Goal: Task Accomplishment & Management: Manage account settings

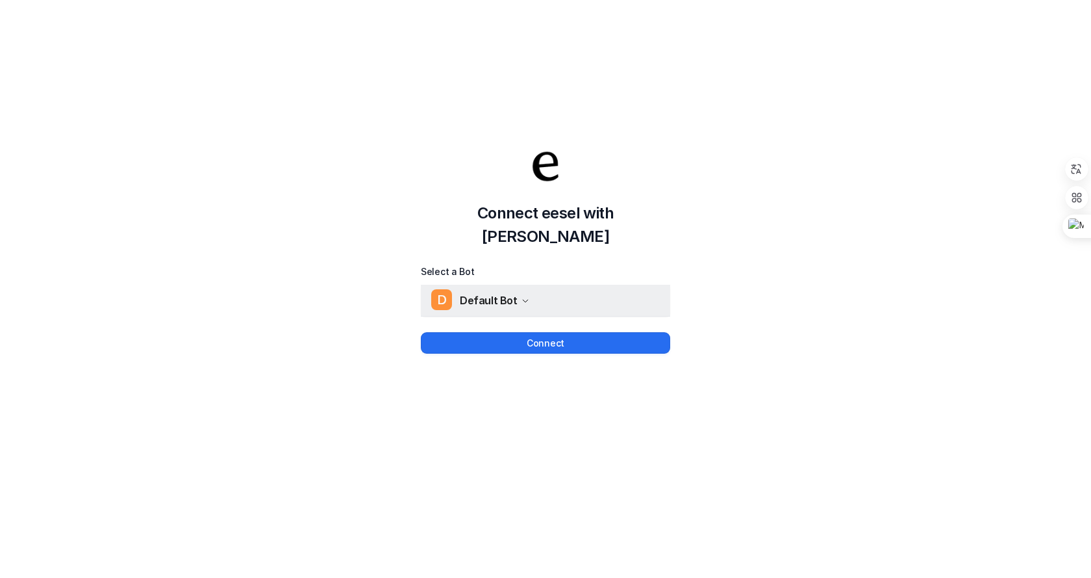
click at [524, 297] on icon "button" at bounding box center [526, 301] width 8 height 8
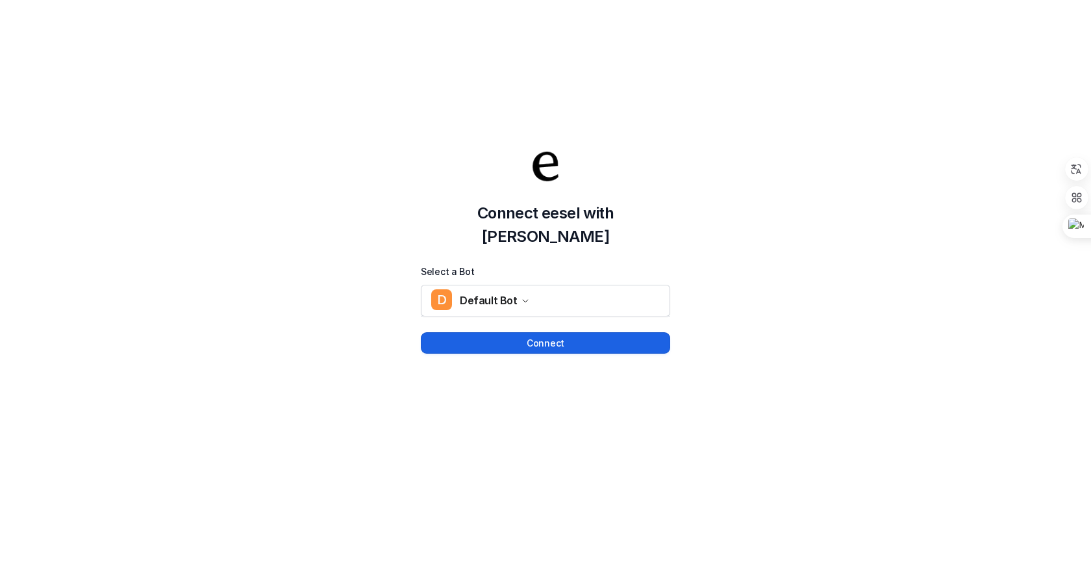
click at [548, 332] on button "Connect" at bounding box center [545, 342] width 249 height 21
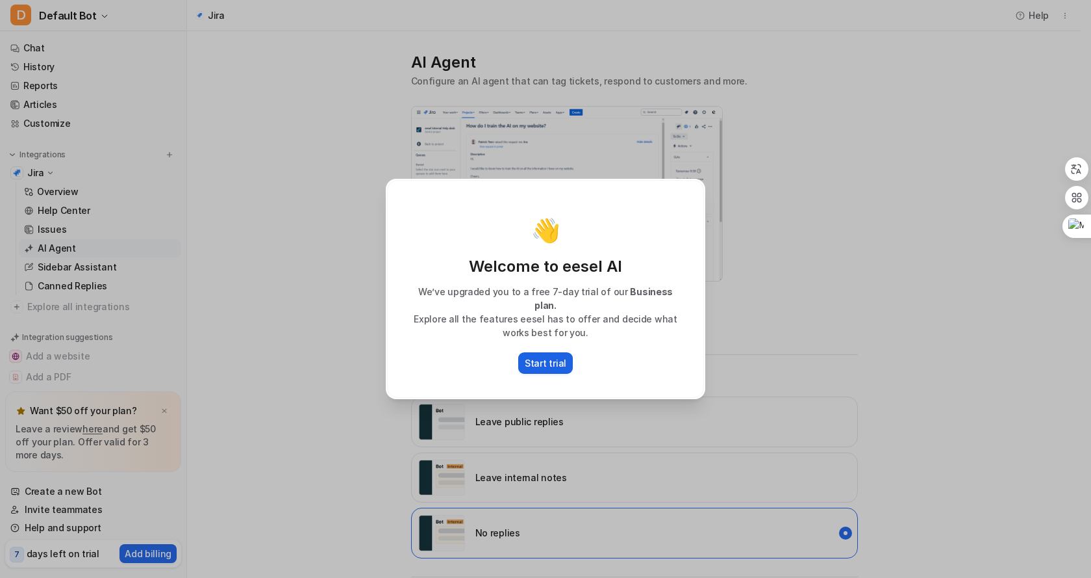
click at [544, 357] on p "Start trial" at bounding box center [546, 363] width 42 height 14
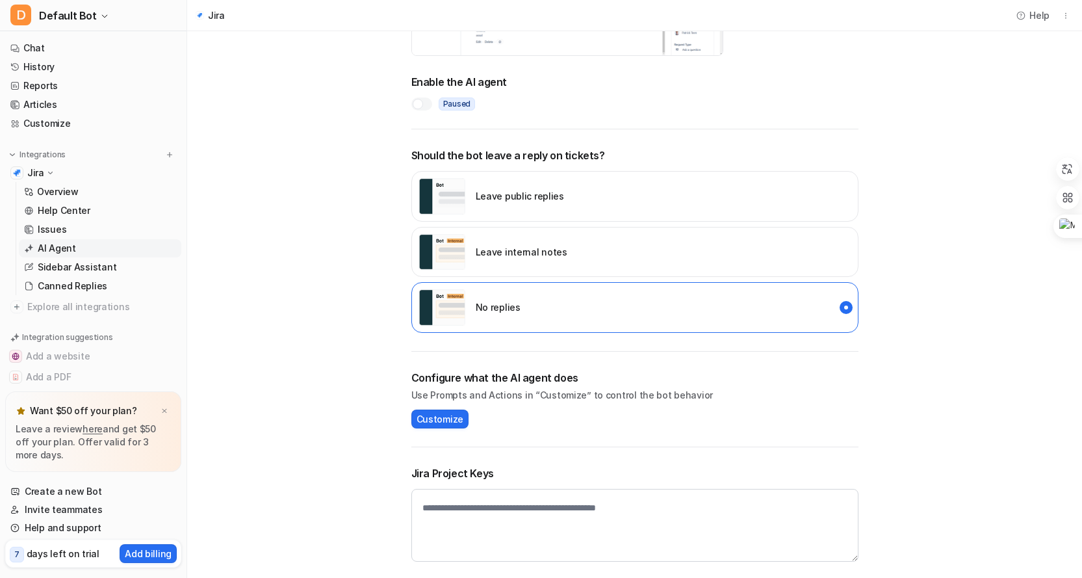
scroll to position [241, 0]
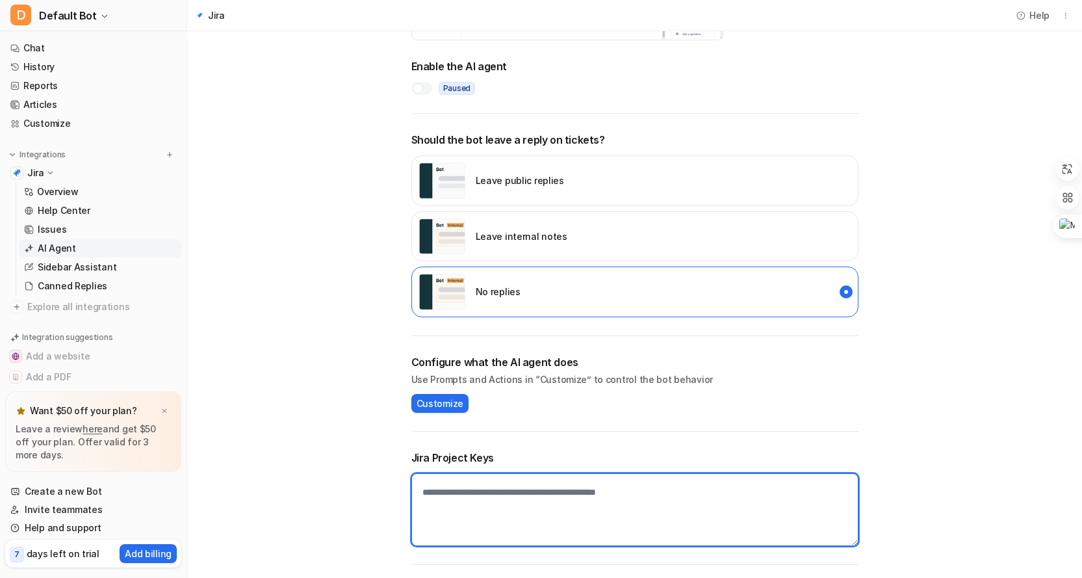
click at [570, 487] on textarea at bounding box center [634, 509] width 447 height 73
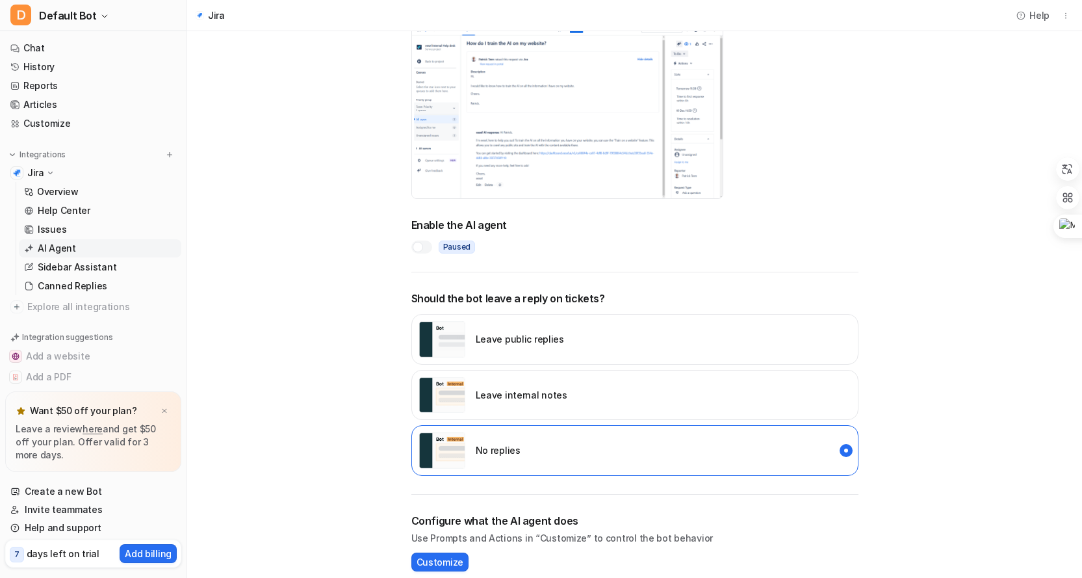
scroll to position [46, 0]
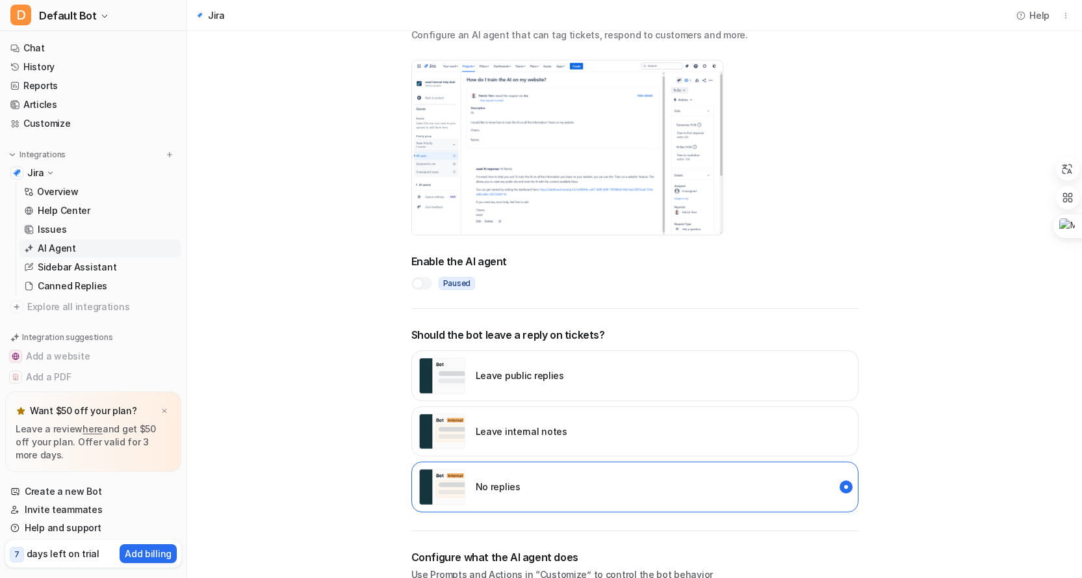
click at [572, 376] on div "Leave public replies" at bounding box center [634, 375] width 447 height 51
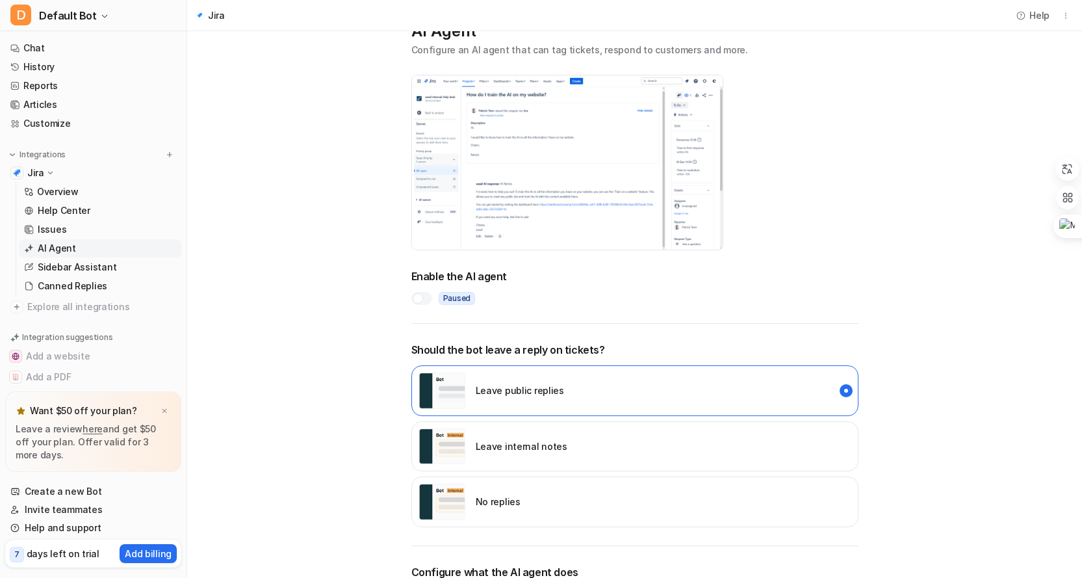
scroll to position [241, 0]
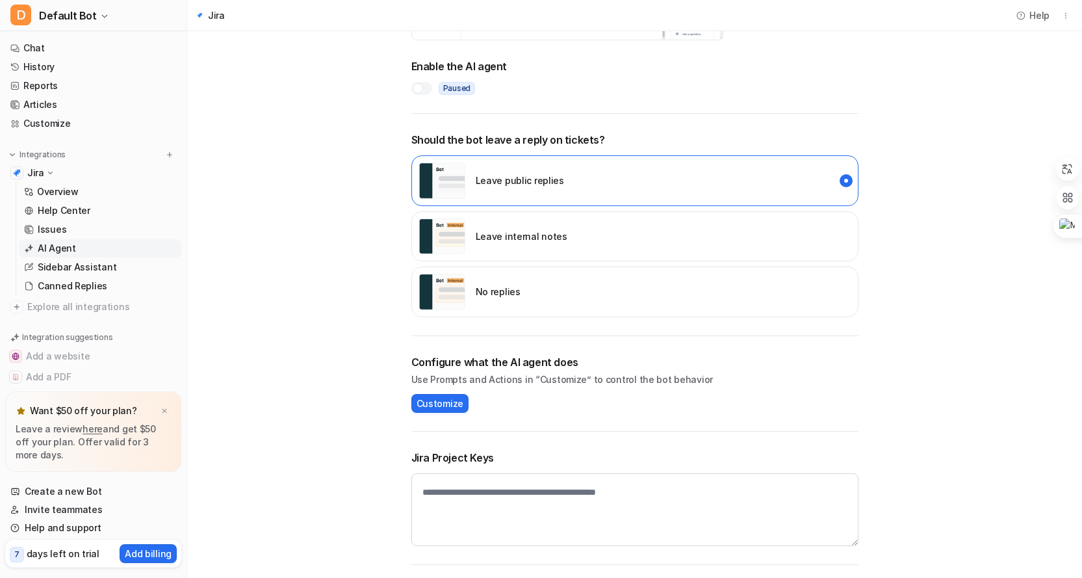
type textarea "***"
click at [443, 405] on span "Customize" at bounding box center [439, 403] width 47 height 14
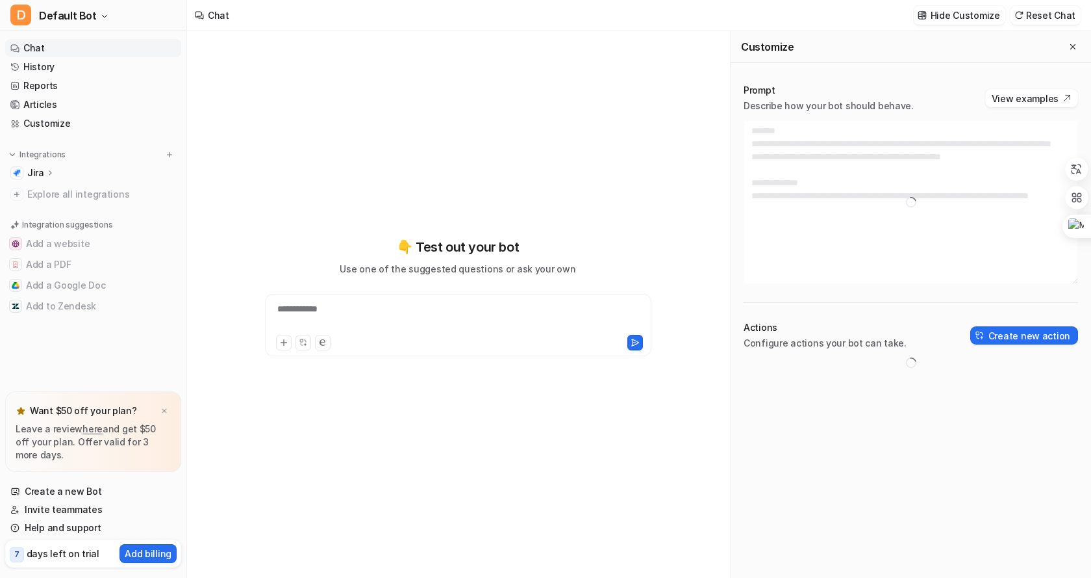
type textarea "**********"
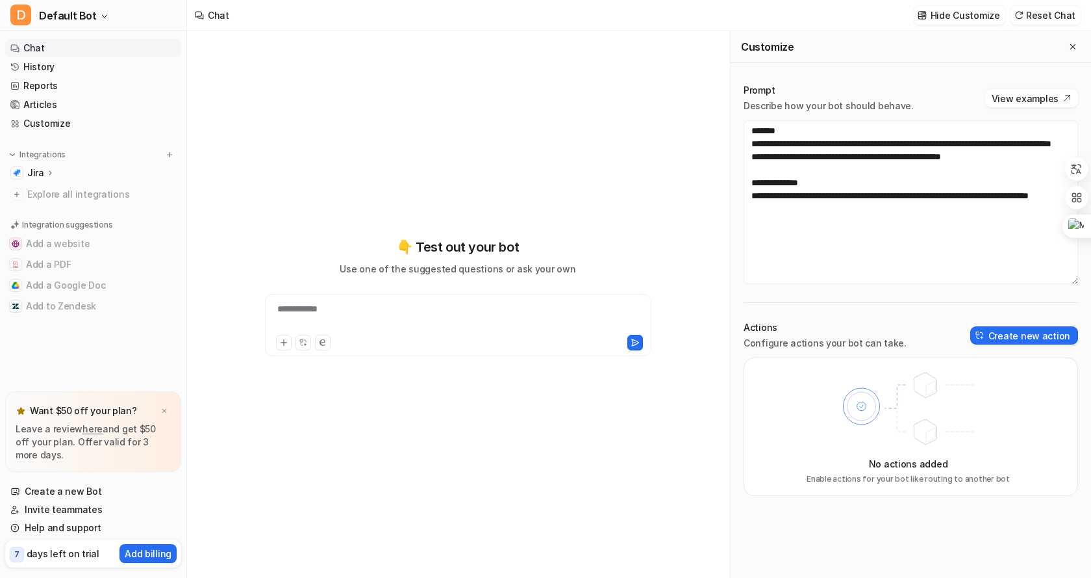
click at [835, 338] on p "Configure actions your bot can take." at bounding box center [825, 343] width 163 height 13
click at [1020, 334] on button "Create new action" at bounding box center [1025, 335] width 108 height 18
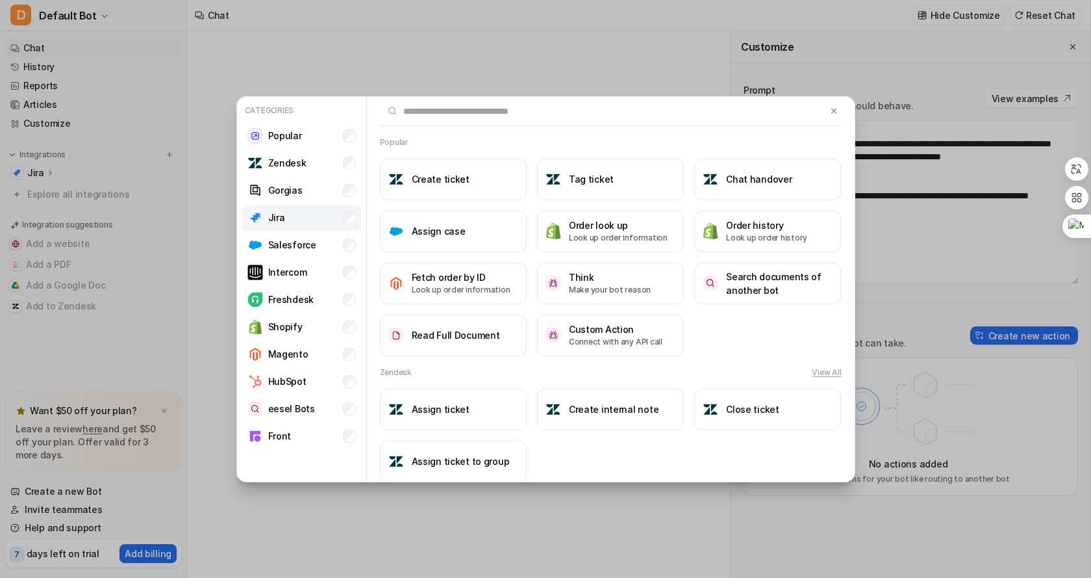
click at [276, 218] on p "Jira" at bounding box center [276, 217] width 17 height 14
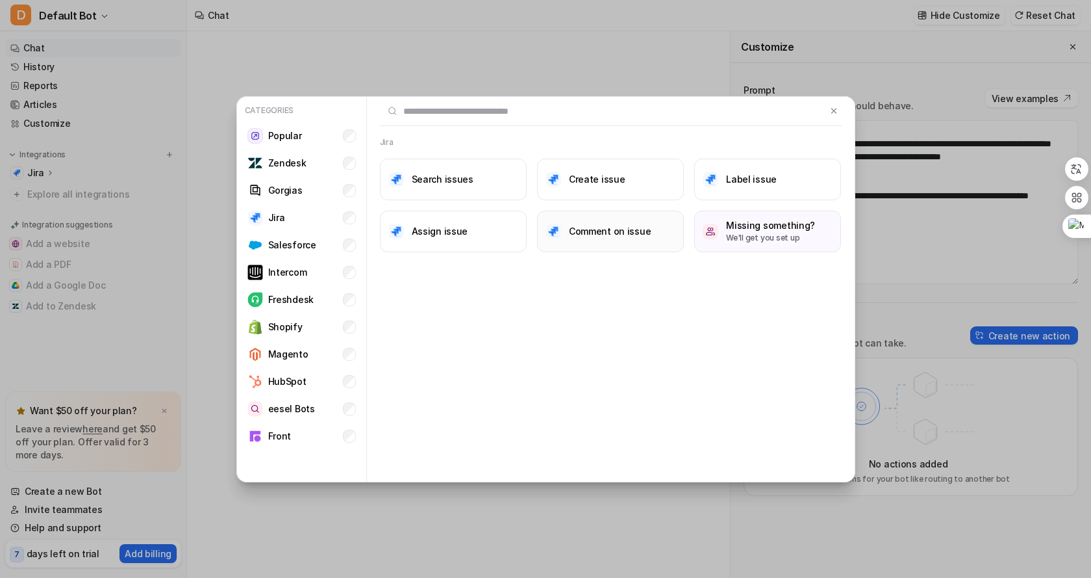
click at [618, 234] on h3 "Comment on issue" at bounding box center [610, 231] width 83 height 14
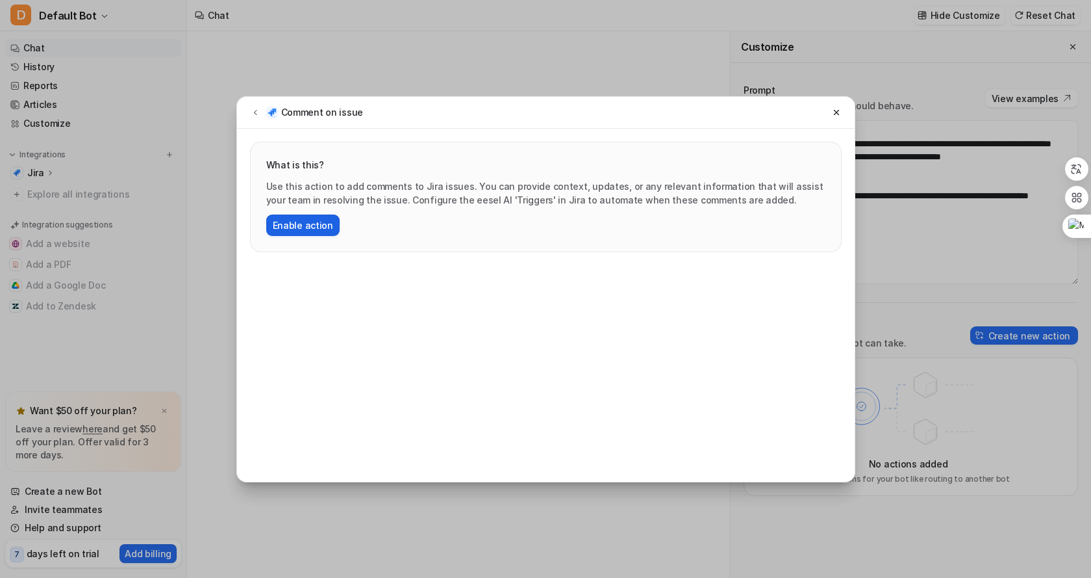
click at [305, 220] on button "Enable action" at bounding box center [302, 224] width 73 height 21
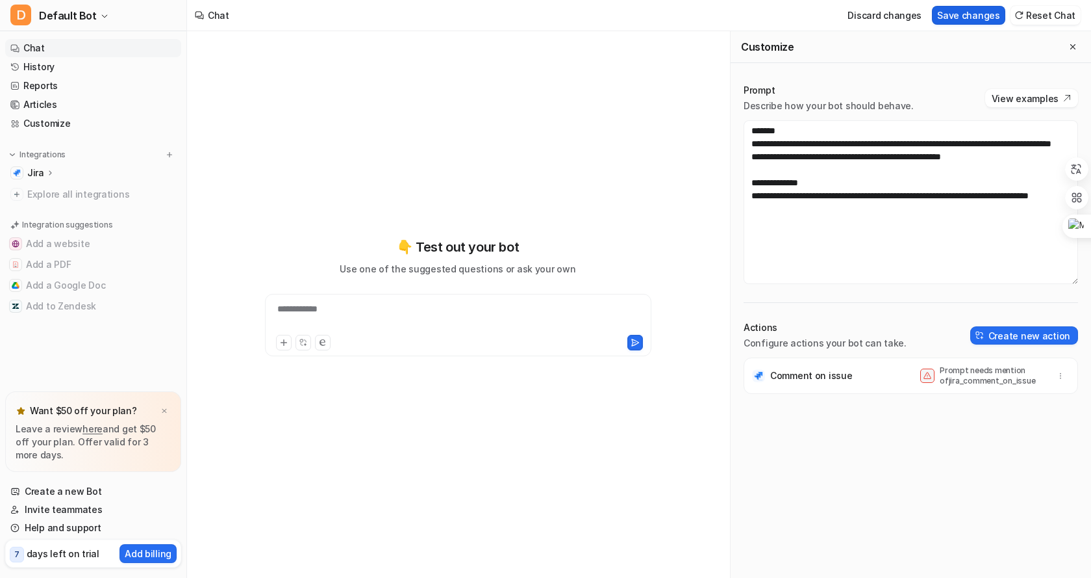
click at [973, 14] on button "Save changes" at bounding box center [968, 15] width 73 height 19
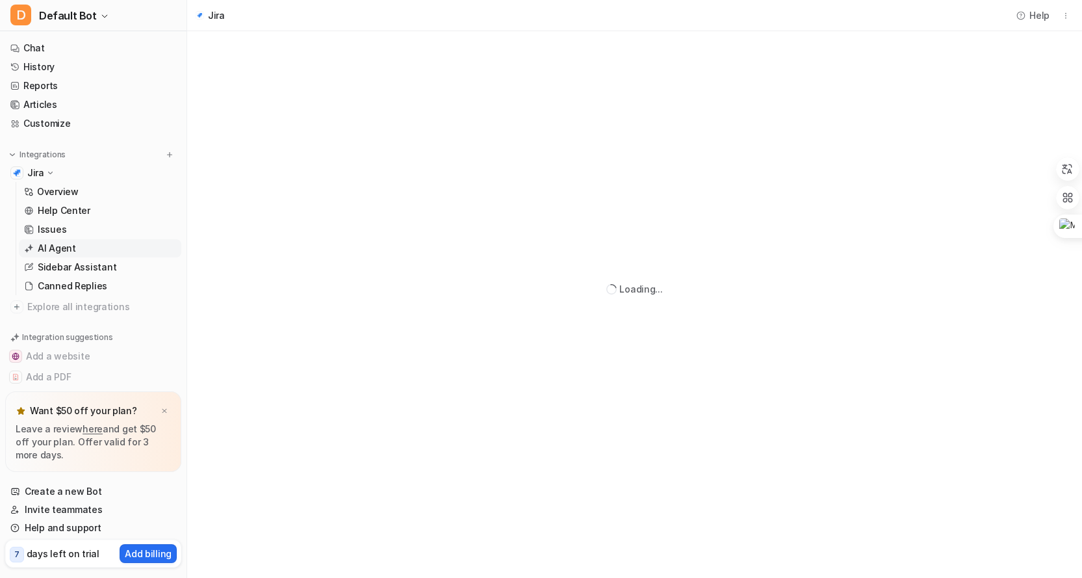
scroll to position [241, 0]
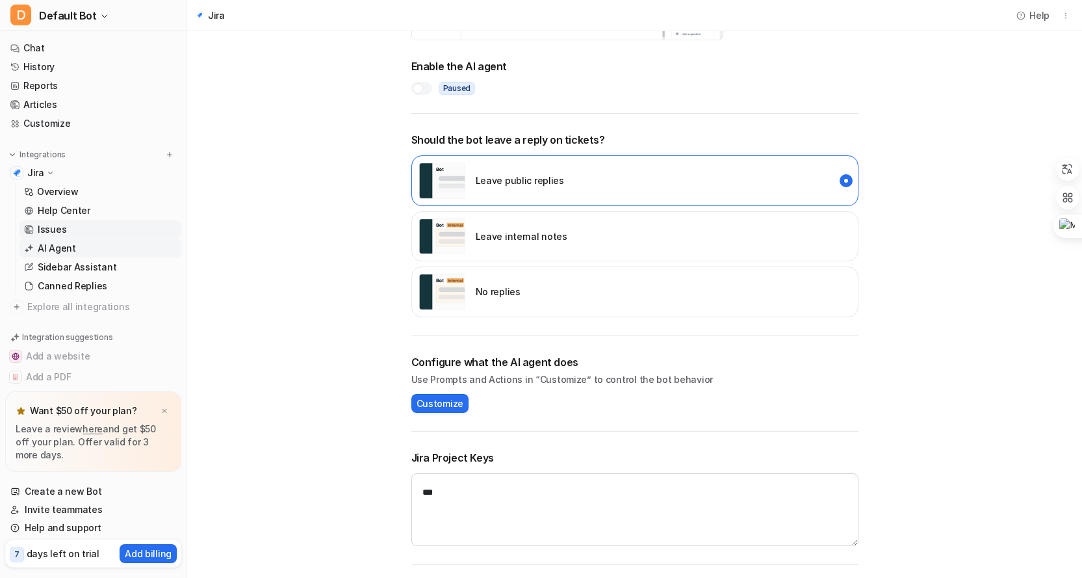
click at [51, 229] on p "Issues" at bounding box center [52, 229] width 29 height 13
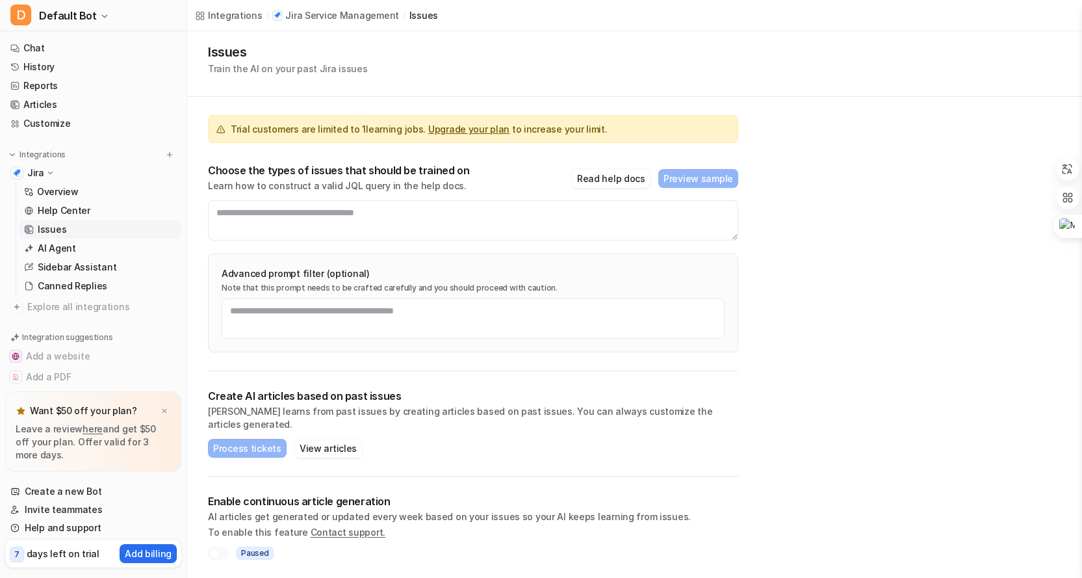
scroll to position [19, 0]
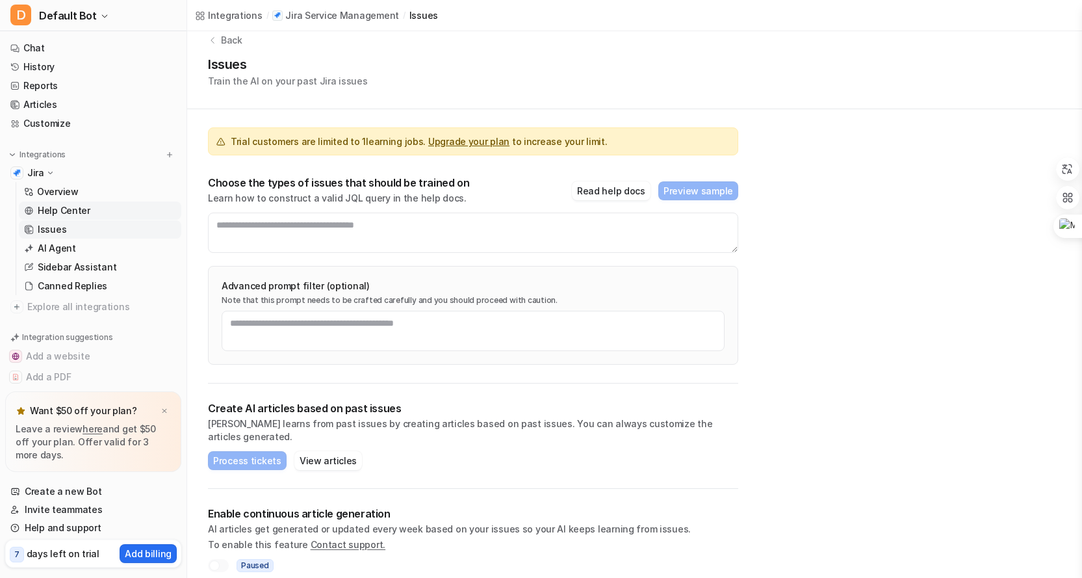
click at [64, 207] on p "Help Center" at bounding box center [64, 210] width 53 height 13
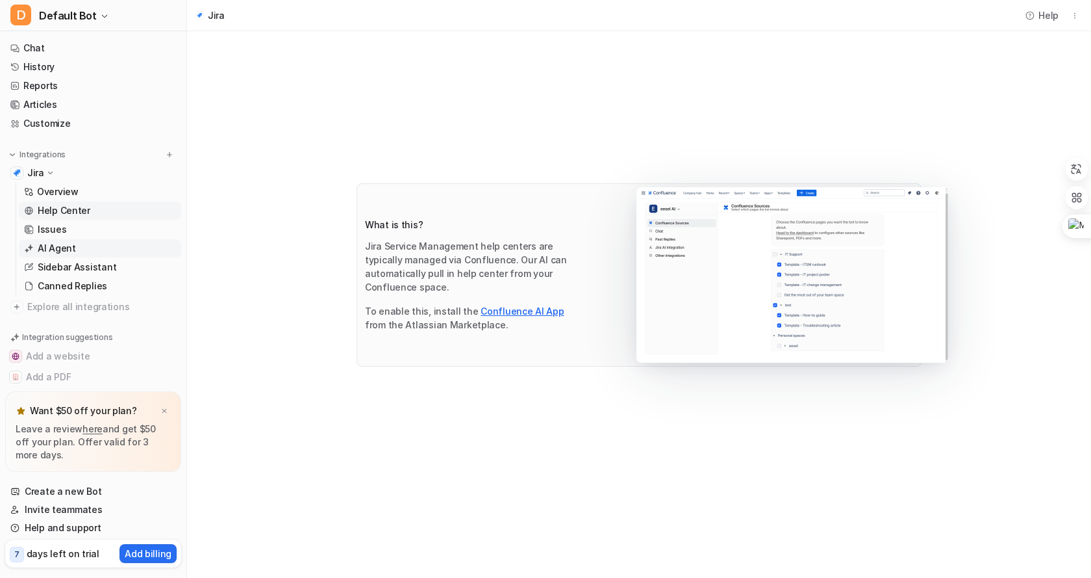
click at [60, 249] on p "AI Agent" at bounding box center [57, 248] width 38 height 13
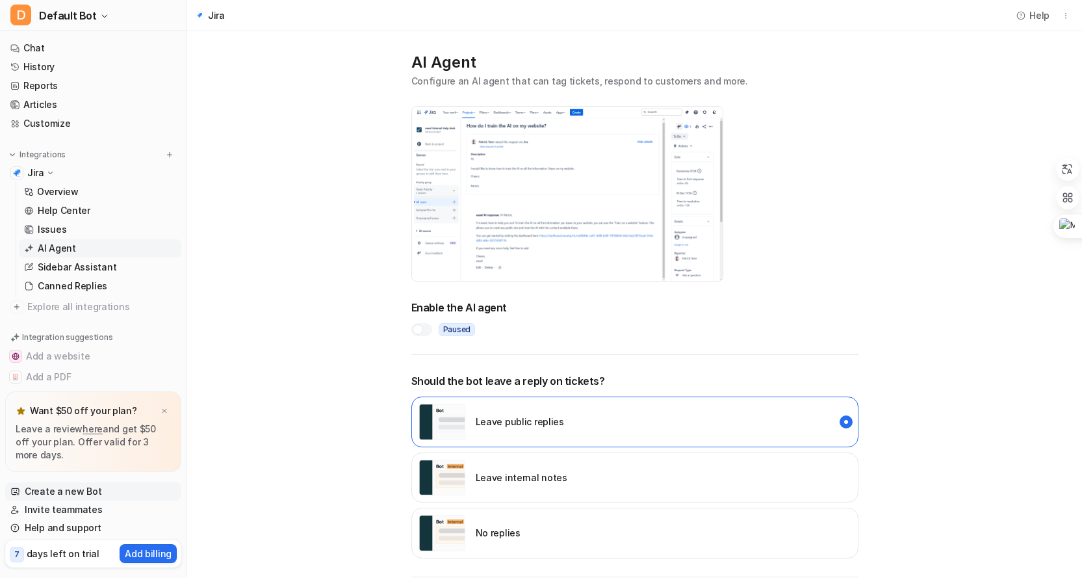
click at [78, 488] on link "Create a new Bot" at bounding box center [93, 491] width 176 height 18
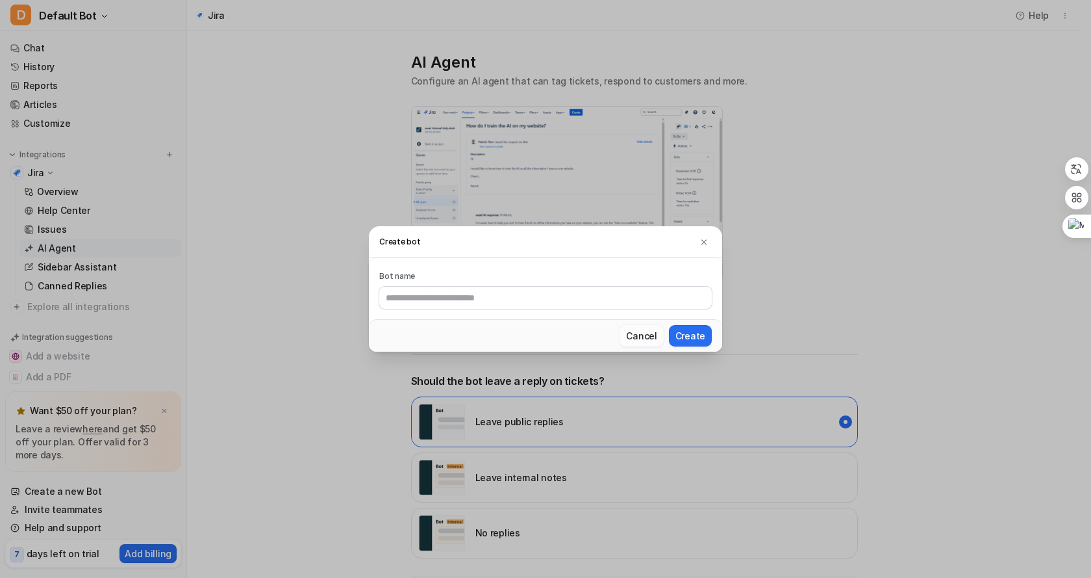
click at [642, 331] on button "Cancel" at bounding box center [642, 335] width 44 height 21
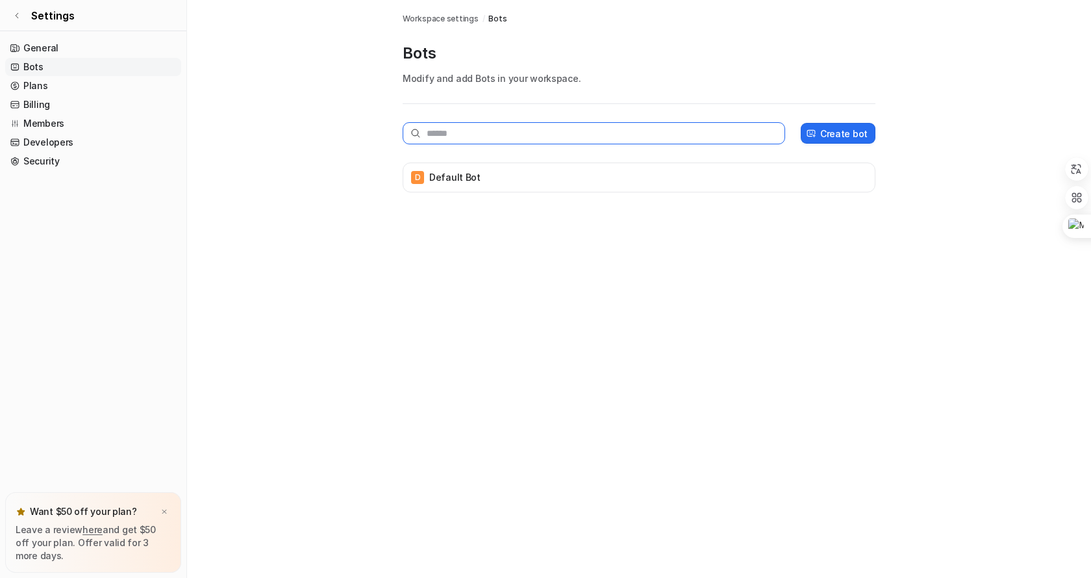
click at [468, 133] on input "text" at bounding box center [594, 133] width 383 height 22
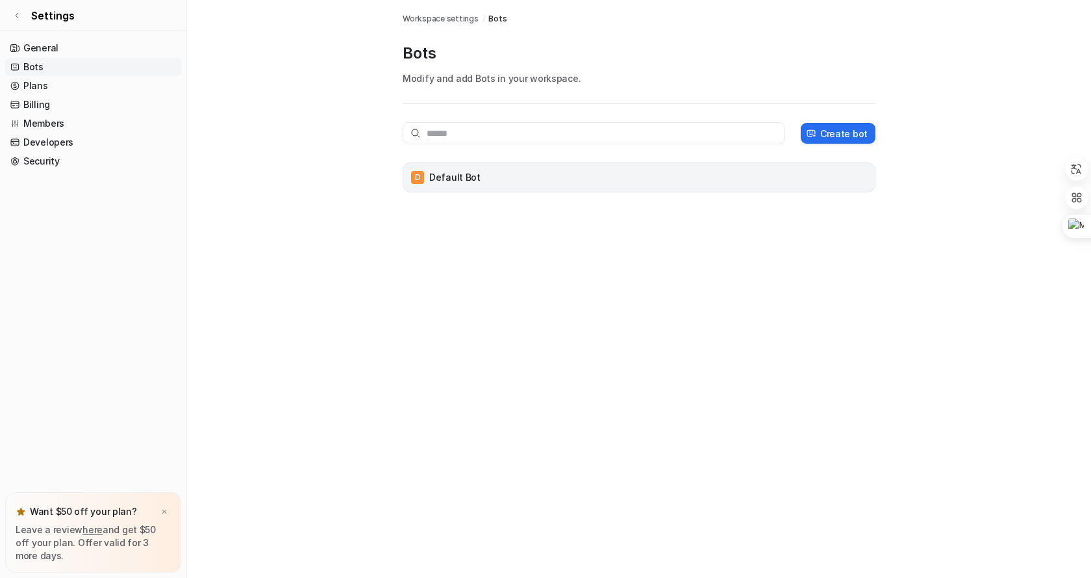
click at [465, 177] on p "Default Bot" at bounding box center [454, 177] width 51 height 13
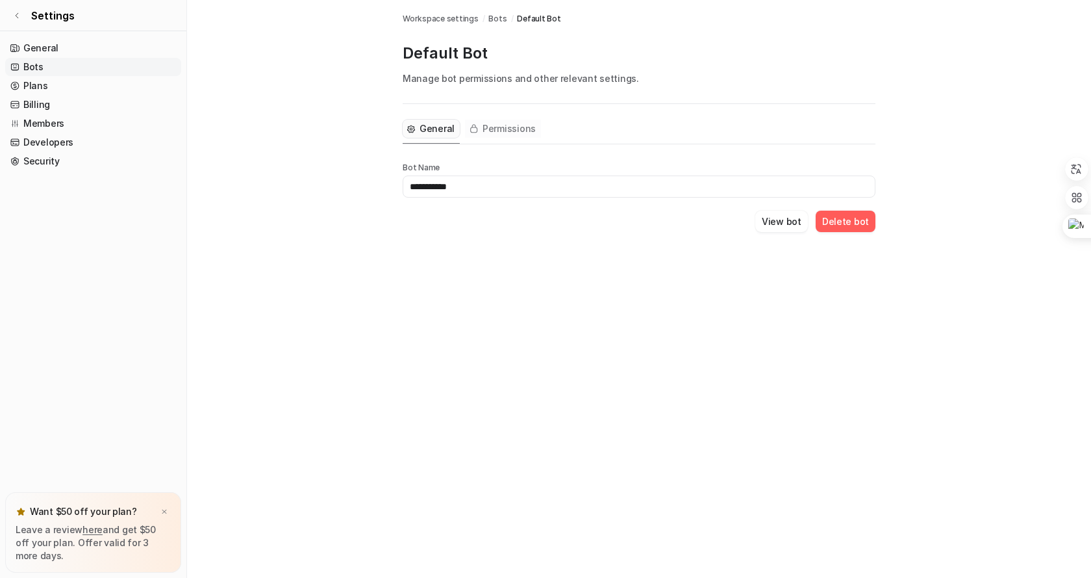
click at [520, 128] on span "Permissions" at bounding box center [509, 128] width 53 height 13
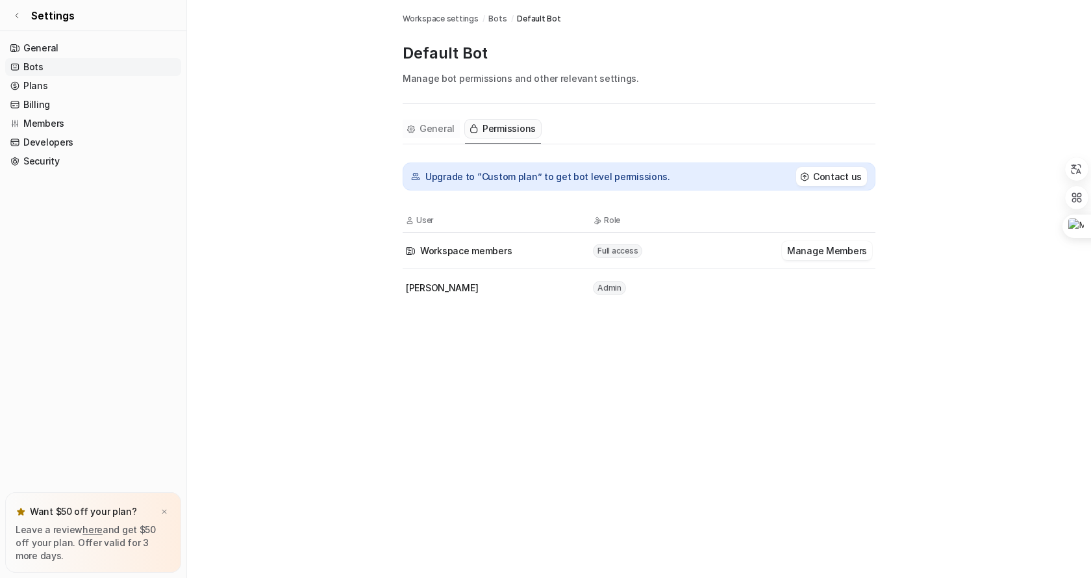
click at [425, 125] on span "General" at bounding box center [437, 128] width 35 height 13
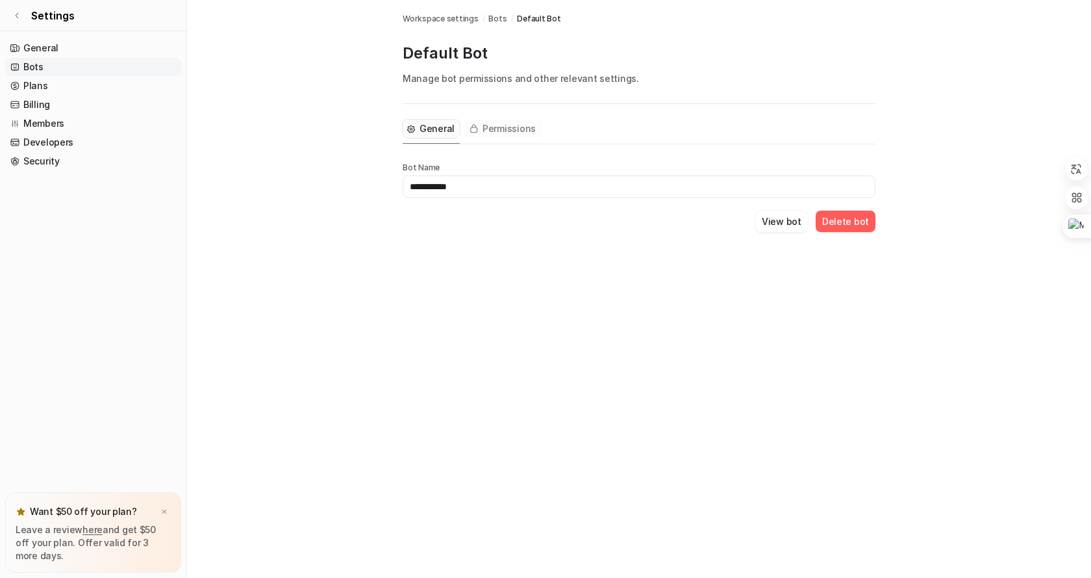
click at [500, 127] on span "Permissions" at bounding box center [509, 128] width 53 height 13
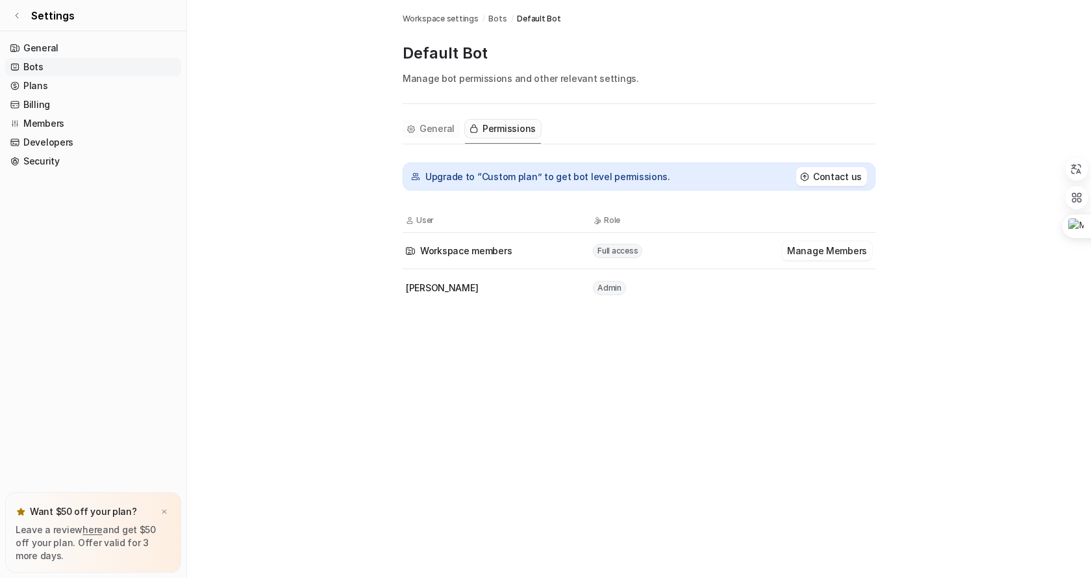
click at [443, 125] on span "General" at bounding box center [437, 128] width 35 height 13
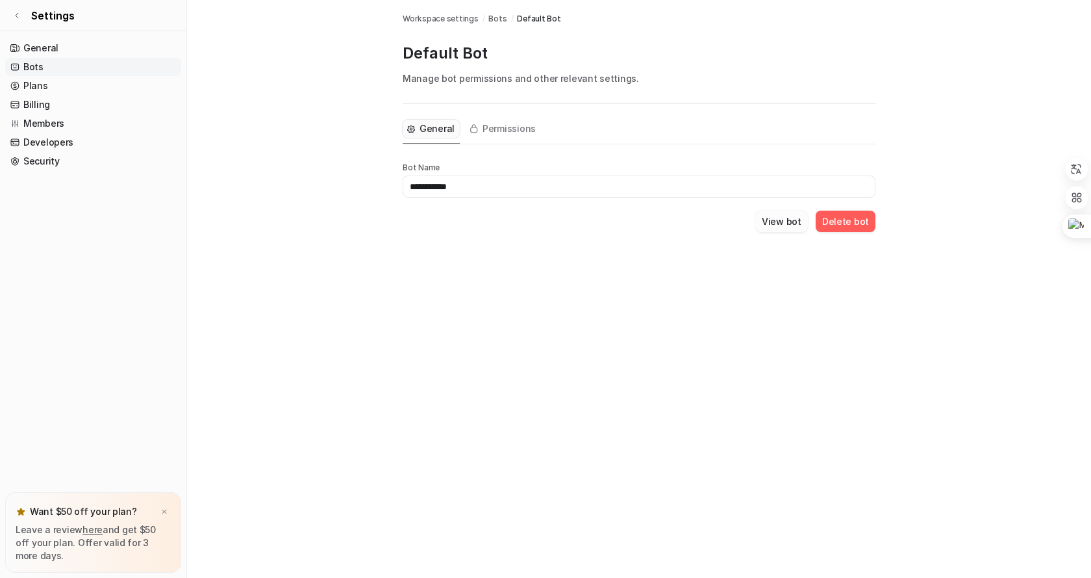
click at [778, 214] on button "View bot" at bounding box center [782, 220] width 53 height 21
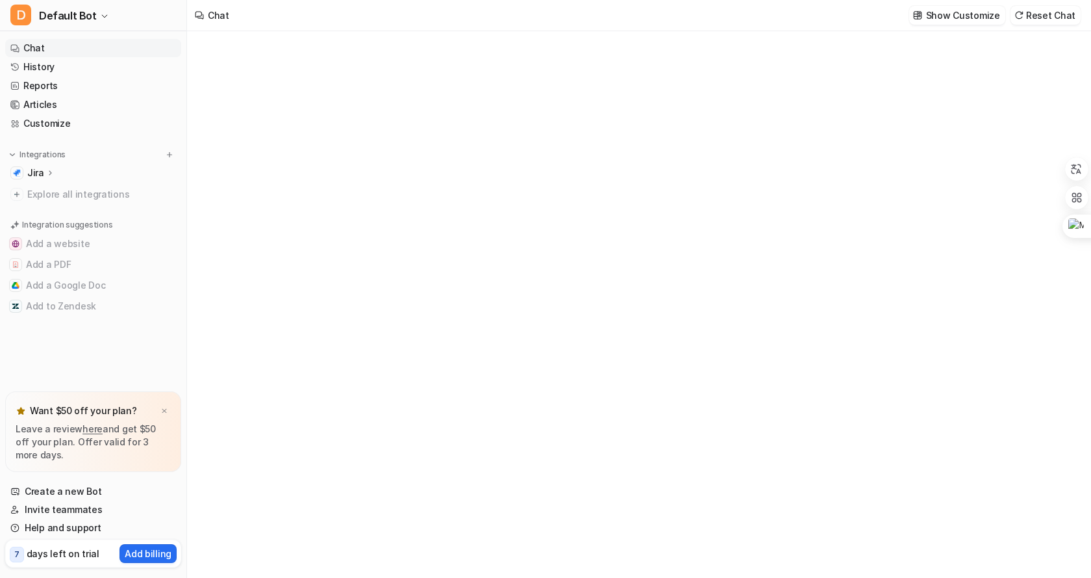
type textarea "**********"
click at [526, 309] on div "**********" at bounding box center [639, 317] width 380 height 30
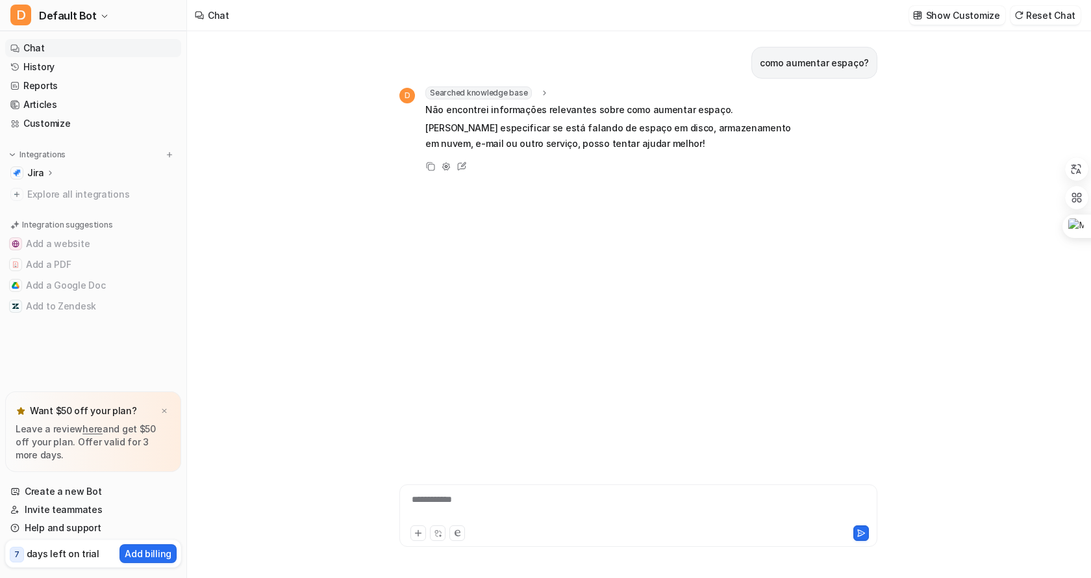
click at [45, 171] on icon at bounding box center [49, 173] width 9 height 10
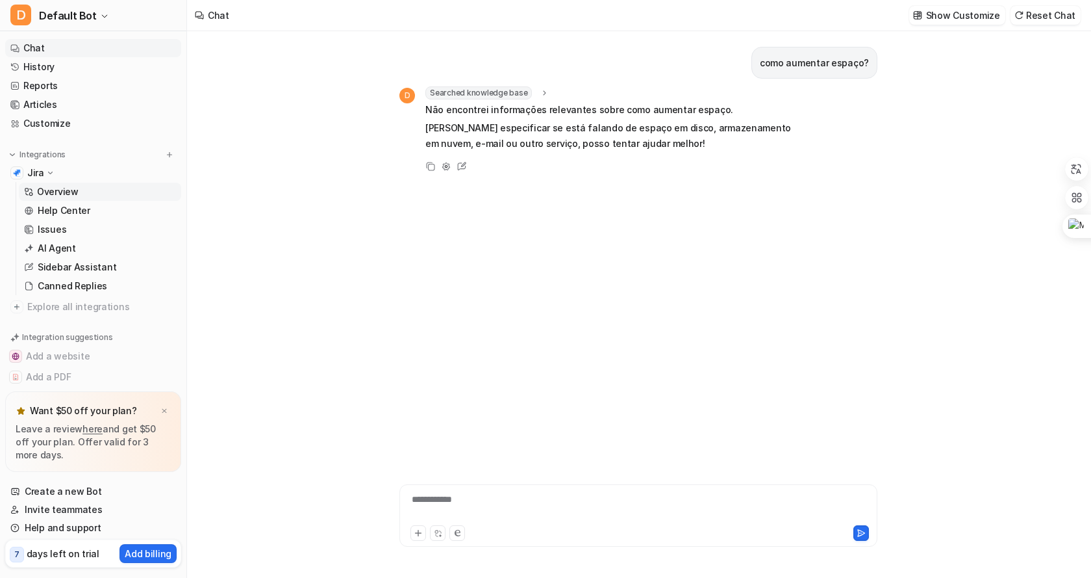
click at [63, 187] on p "Overview" at bounding box center [58, 191] width 42 height 13
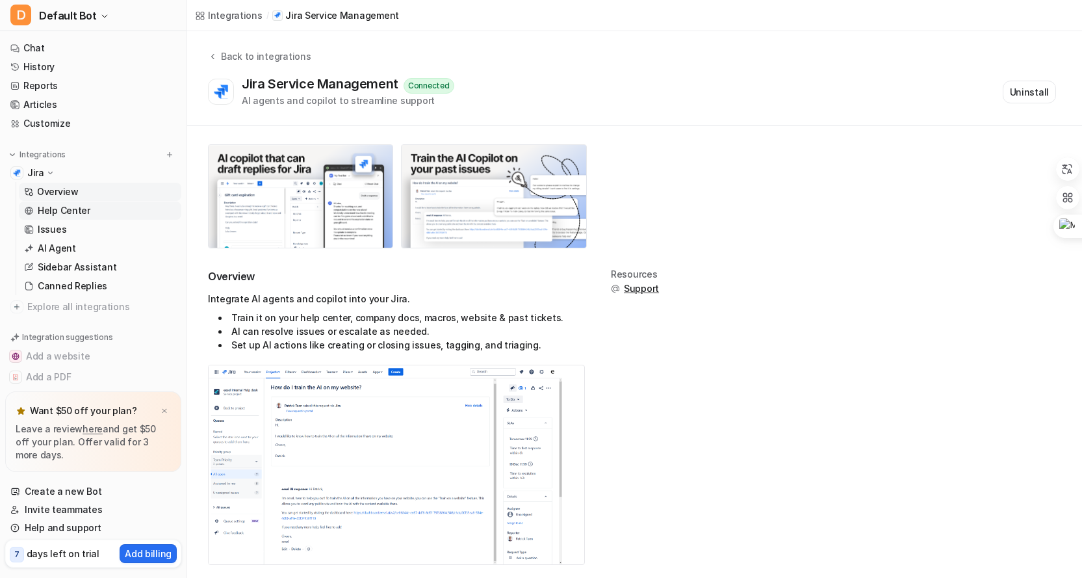
click at [72, 210] on p "Help Center" at bounding box center [64, 210] width 53 height 13
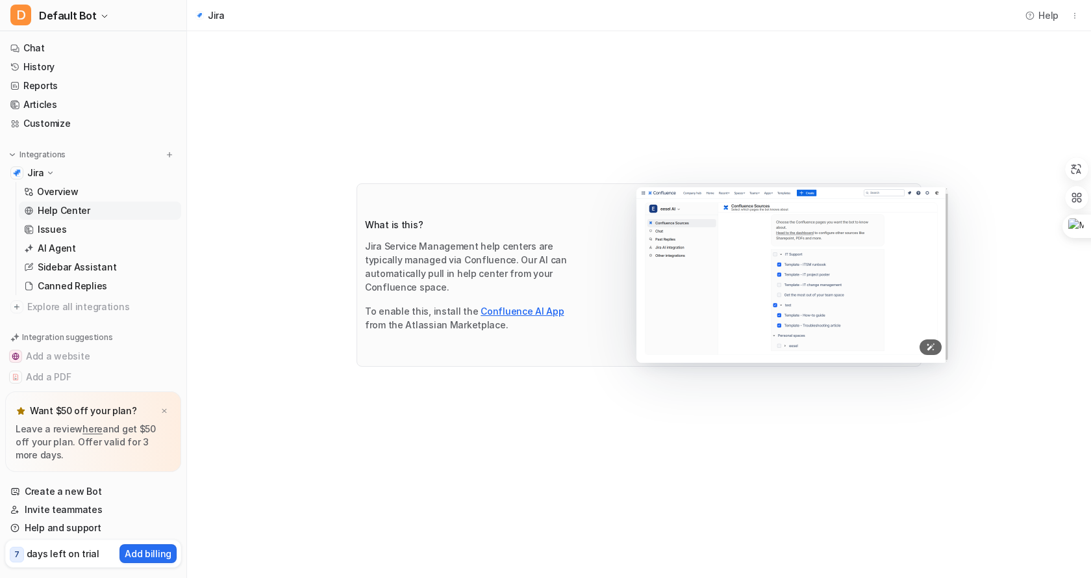
click at [741, 285] on img at bounding box center [793, 274] width 312 height 175
click at [55, 229] on p "Issues" at bounding box center [52, 229] width 29 height 13
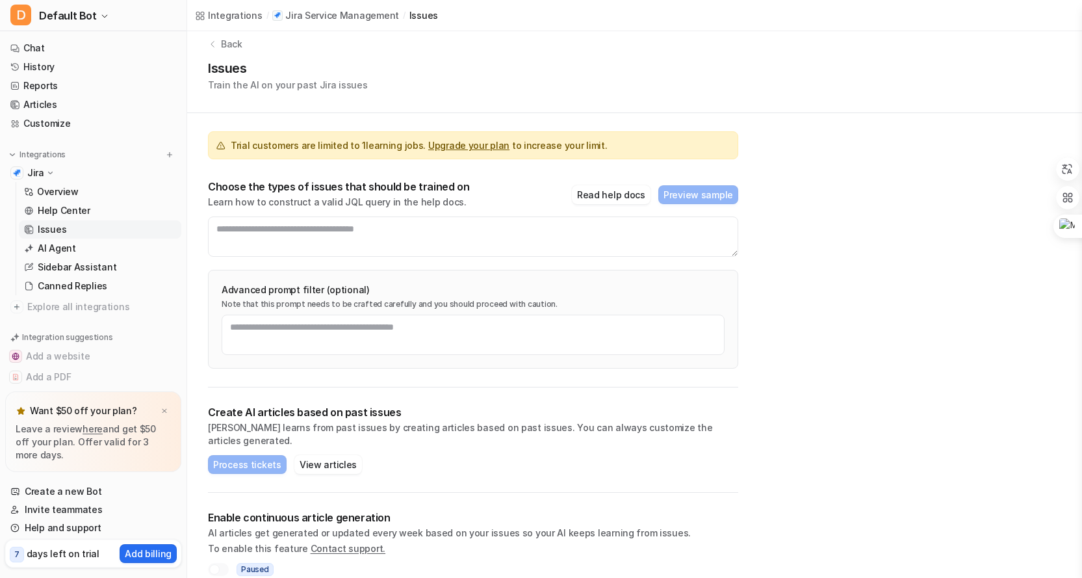
scroll to position [19, 0]
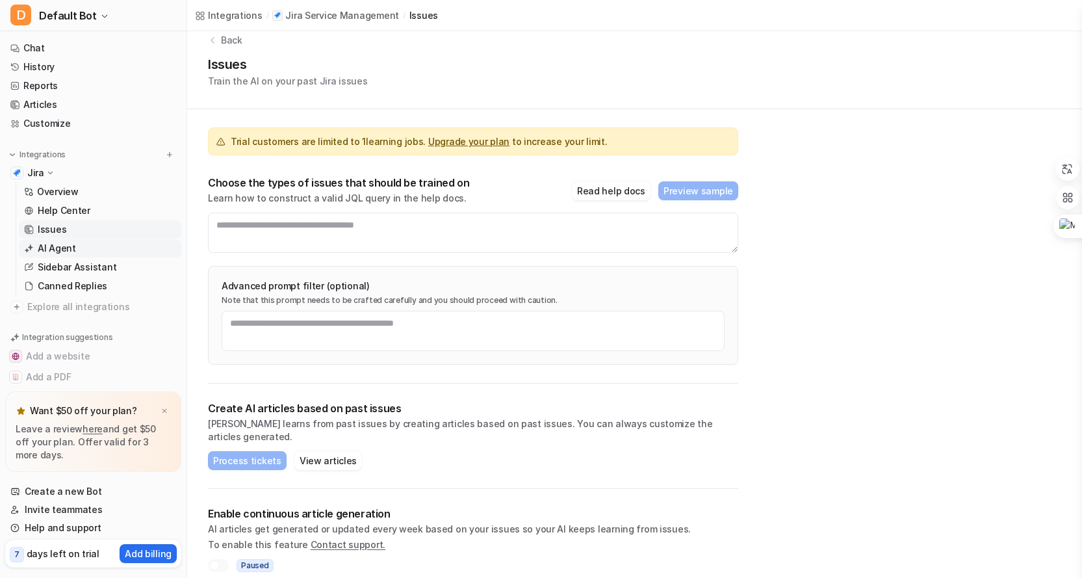
click at [66, 246] on p "AI Agent" at bounding box center [57, 248] width 38 height 13
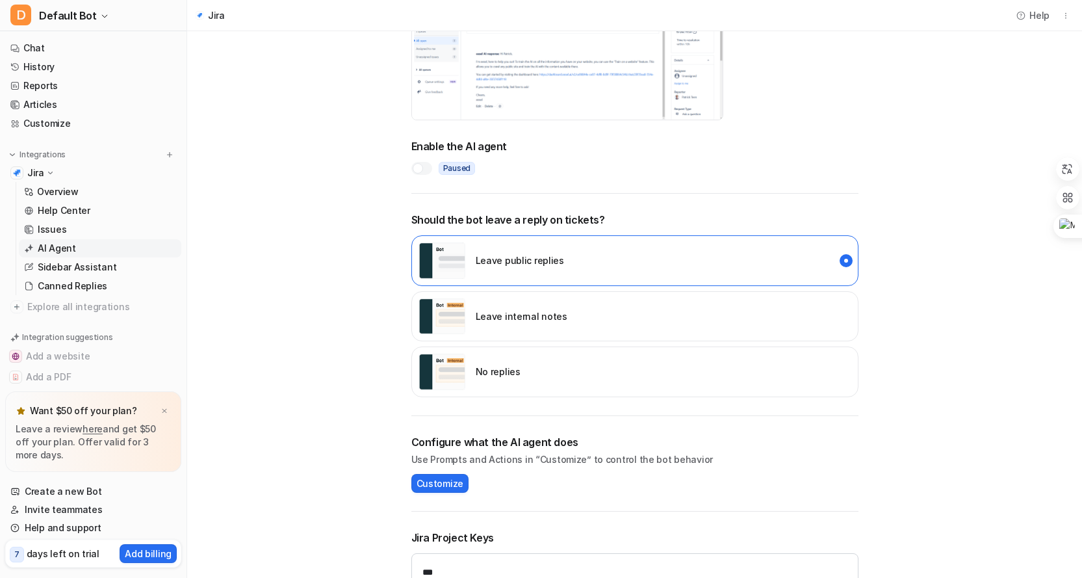
scroll to position [46, 0]
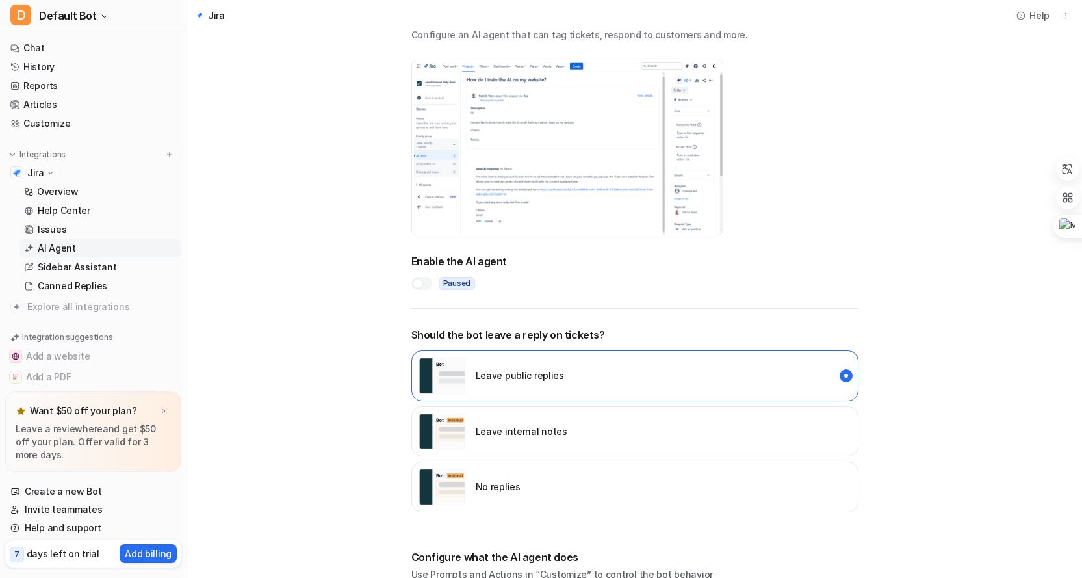
click at [455, 285] on span "Paused" at bounding box center [457, 283] width 37 height 13
click at [418, 285] on div at bounding box center [418, 283] width 10 height 10
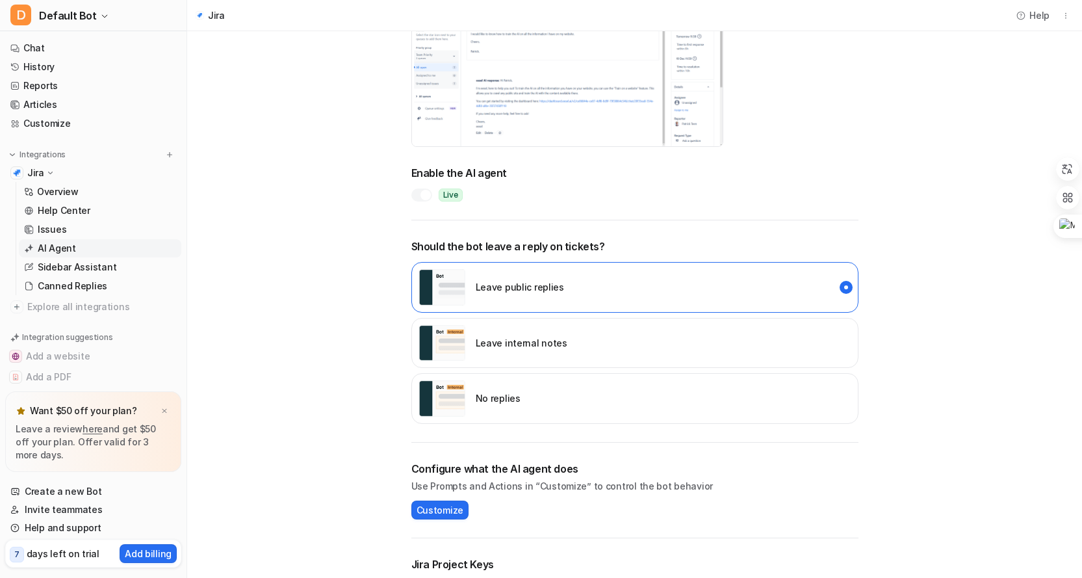
scroll to position [0, 0]
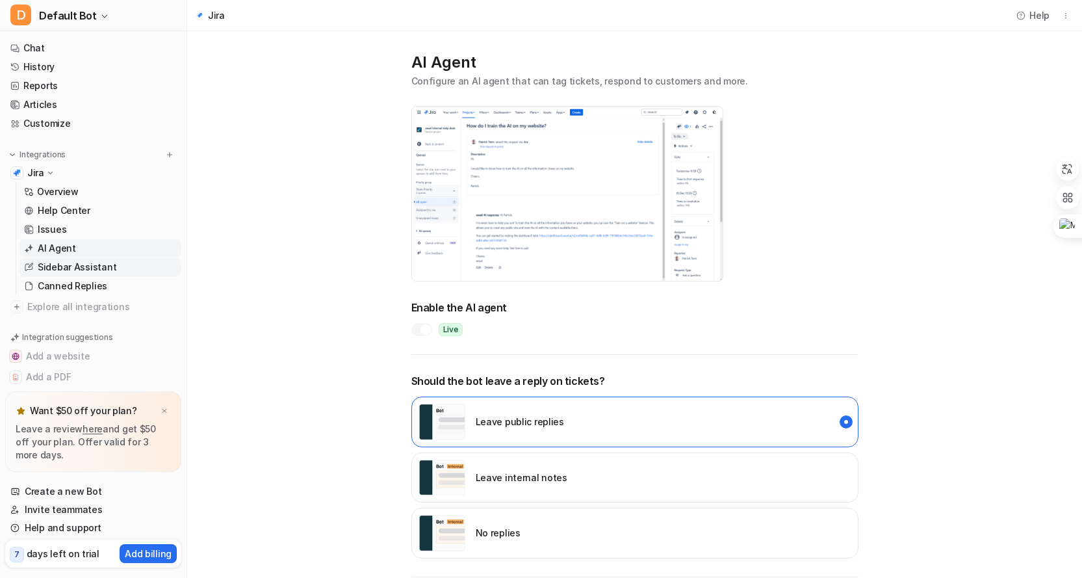
click at [68, 266] on p "Sidebar Assistant" at bounding box center [77, 267] width 79 height 13
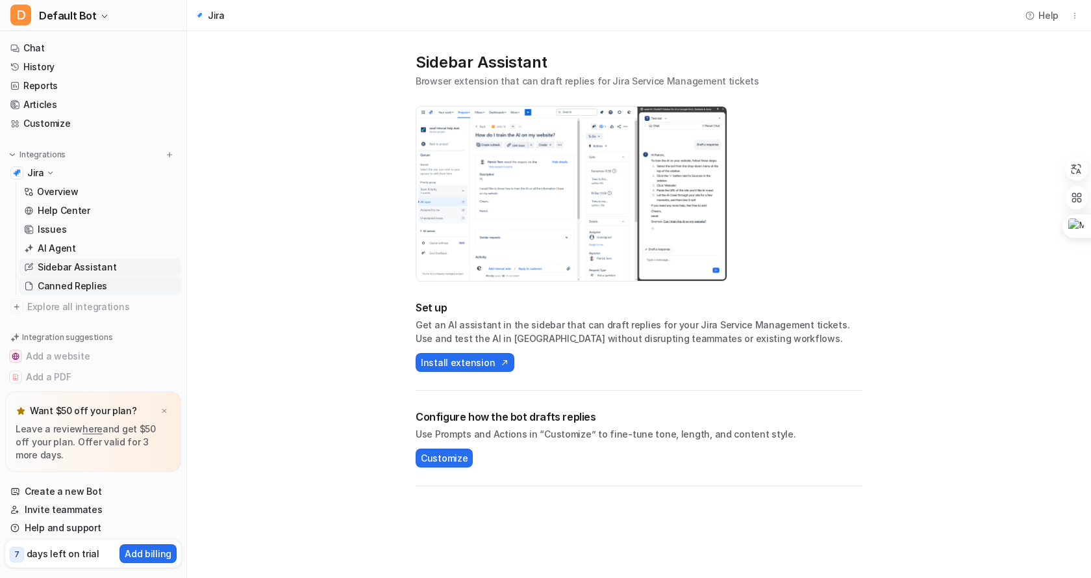
click at [75, 286] on p "Canned Replies" at bounding box center [73, 285] width 70 height 13
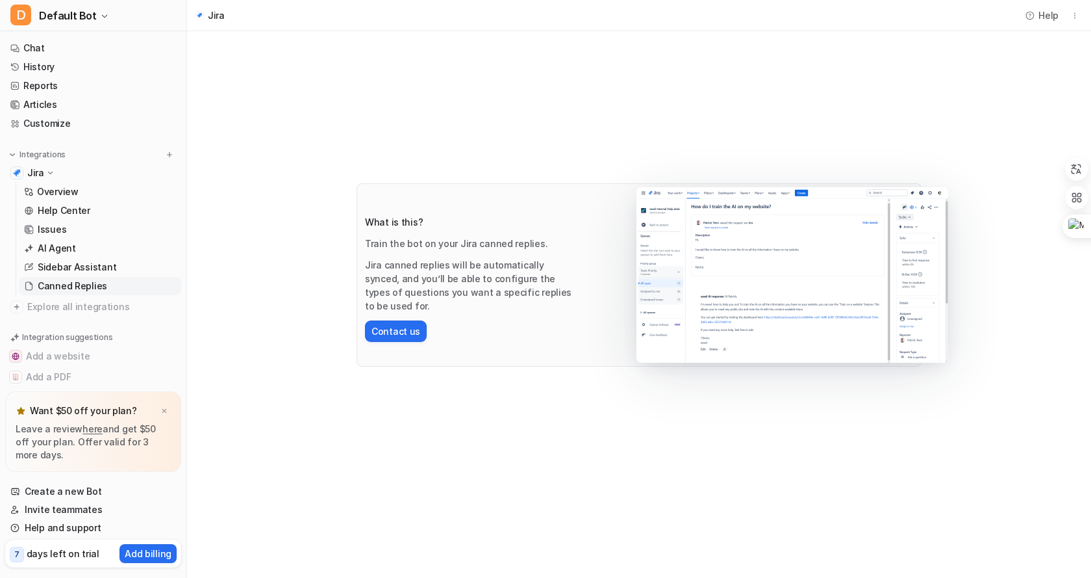
click at [46, 169] on icon at bounding box center [50, 172] width 10 height 9
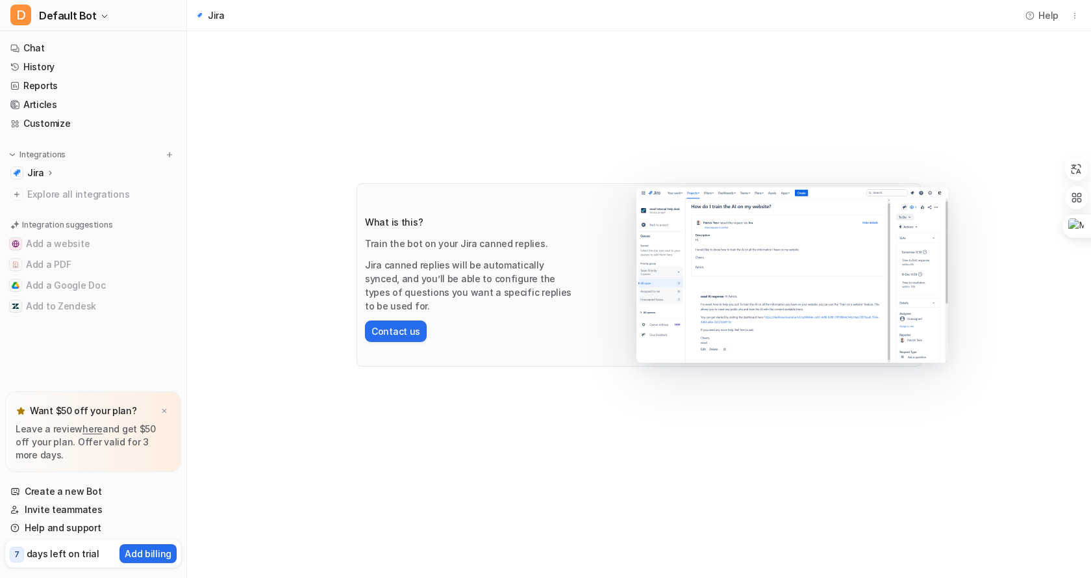
click at [46, 169] on icon at bounding box center [49, 173] width 9 height 10
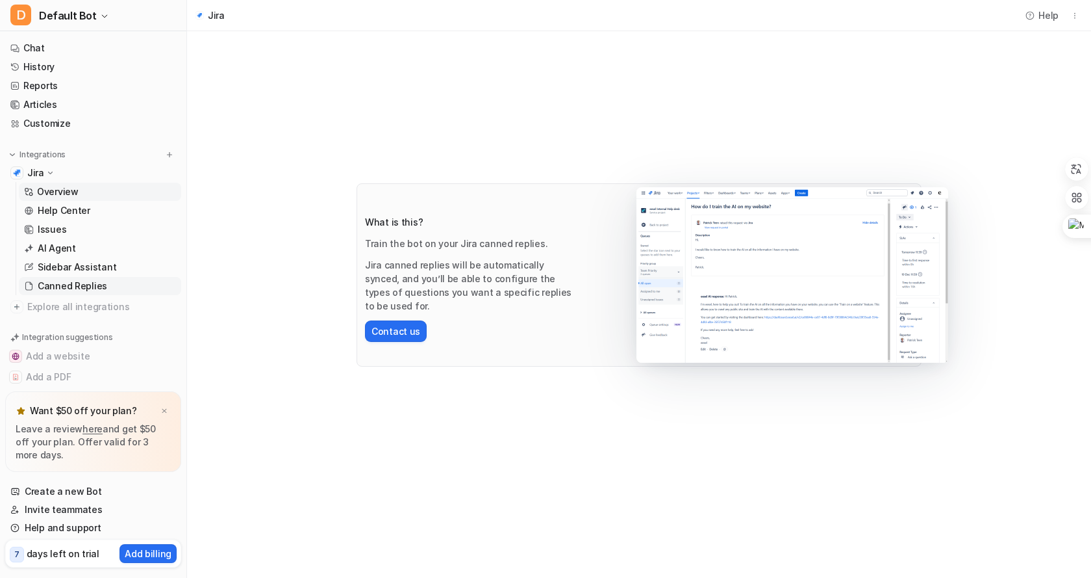
click at [69, 188] on p "Overview" at bounding box center [58, 191] width 42 height 13
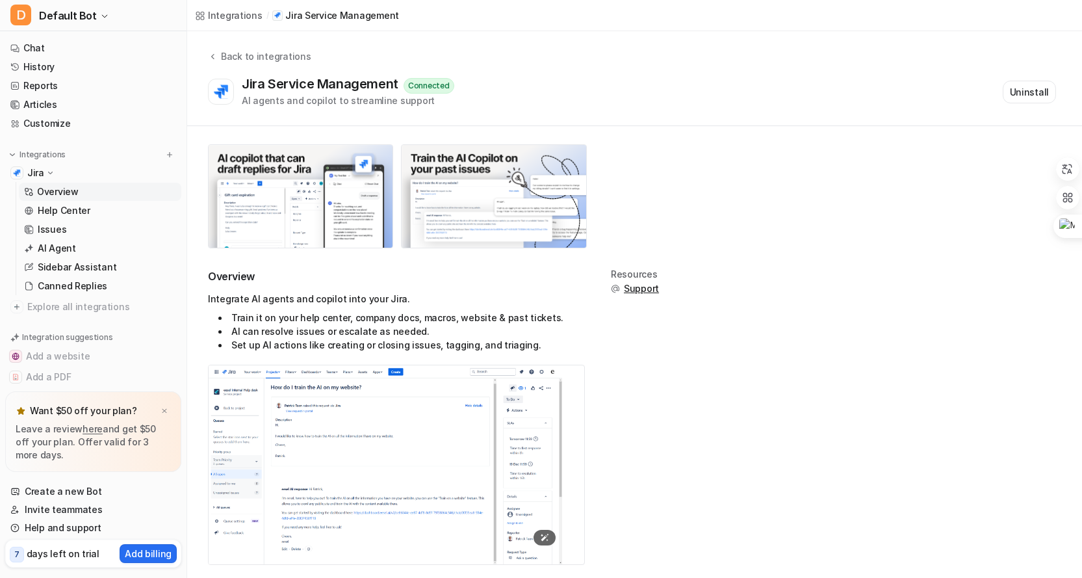
scroll to position [21, 0]
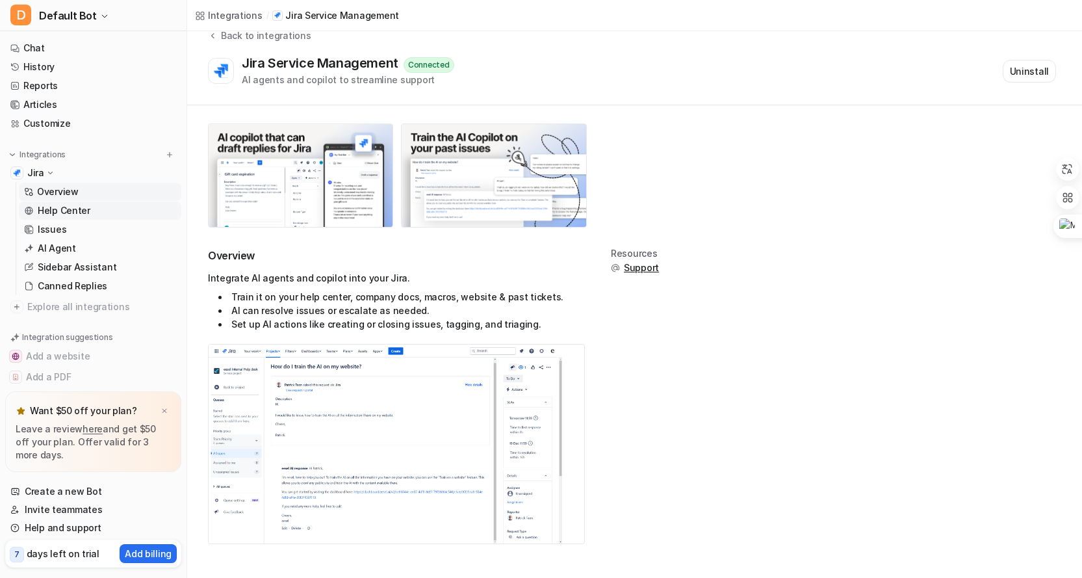
click at [66, 206] on p "Help Center" at bounding box center [64, 210] width 53 height 13
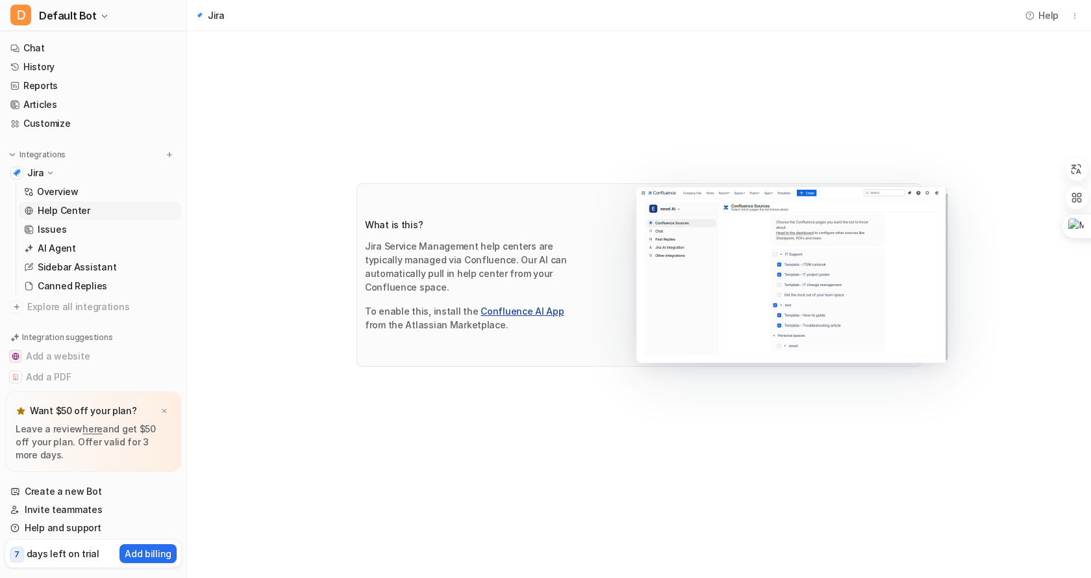
click at [526, 310] on link "Confluence AI App" at bounding box center [522, 310] width 83 height 11
click at [65, 557] on p "days left on trial" at bounding box center [63, 553] width 73 height 14
click at [103, 13] on icon "button" at bounding box center [105, 16] width 8 height 8
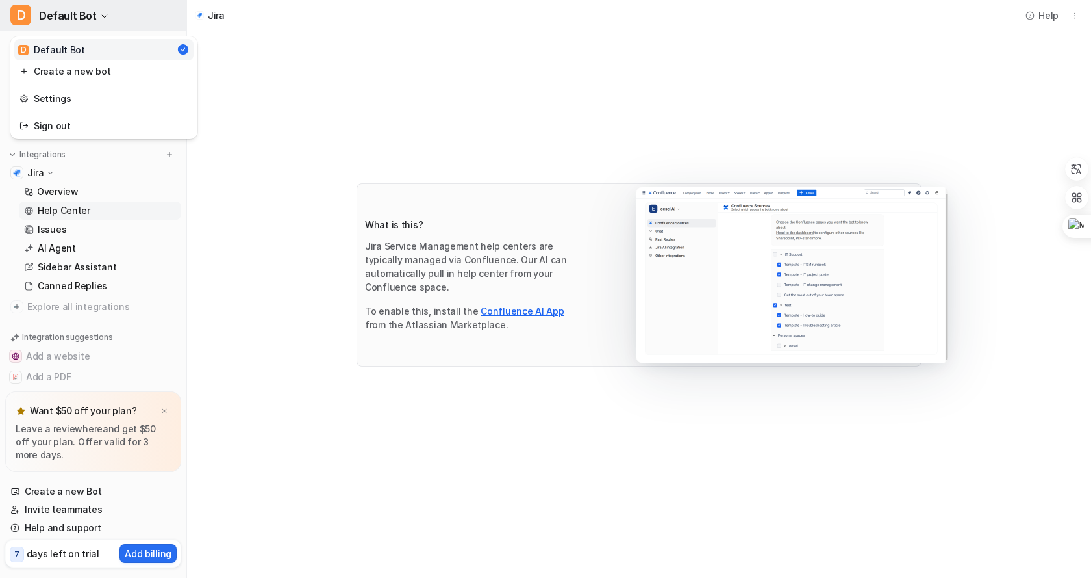
click at [102, 16] on icon "button" at bounding box center [104, 16] width 5 height 3
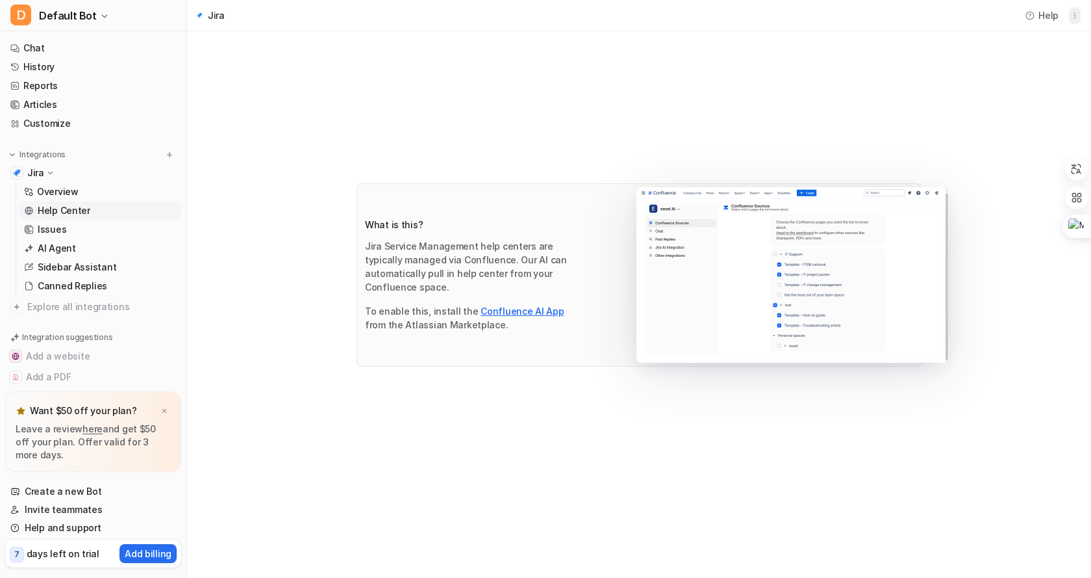
click at [1079, 14] on icon "button" at bounding box center [1075, 15] width 9 height 9
click at [101, 14] on icon "button" at bounding box center [105, 16] width 8 height 8
click at [53, 98] on link "Settings" at bounding box center [103, 98] width 179 height 21
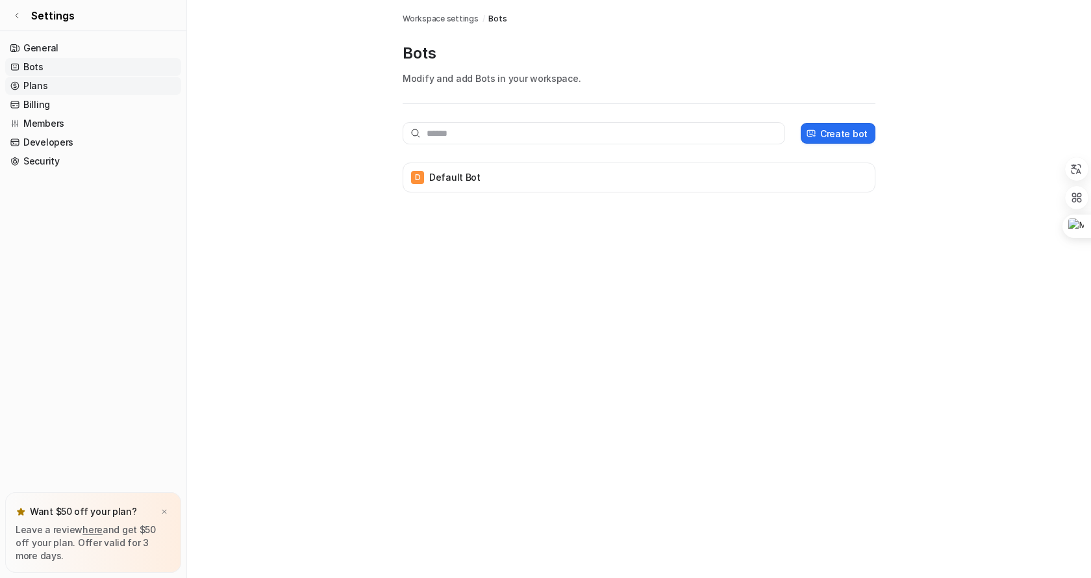
click at [40, 88] on link "Plans" at bounding box center [93, 86] width 176 height 18
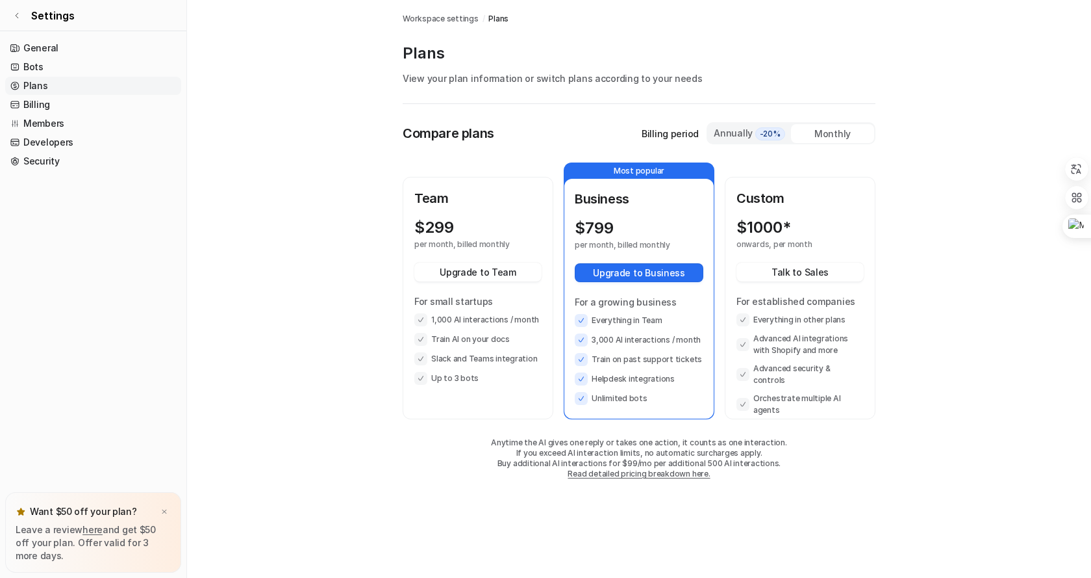
click at [836, 134] on div "Monthly" at bounding box center [832, 133] width 83 height 19
click at [27, 14] on link "Settings" at bounding box center [93, 15] width 186 height 31
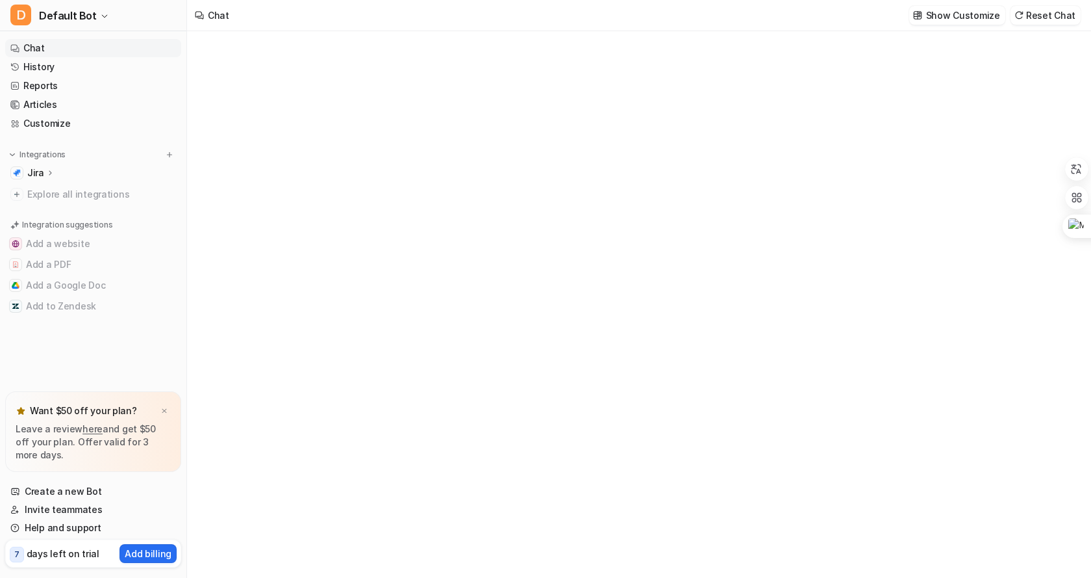
type textarea "**********"
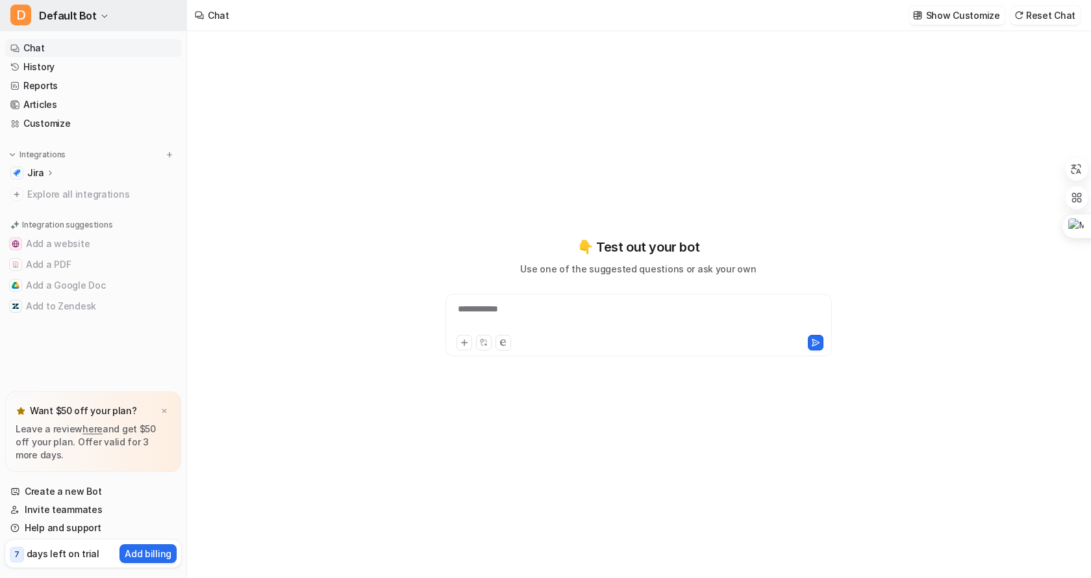
click at [101, 18] on icon "button" at bounding box center [105, 16] width 8 height 8
click at [75, 94] on link "Settings" at bounding box center [103, 98] width 179 height 21
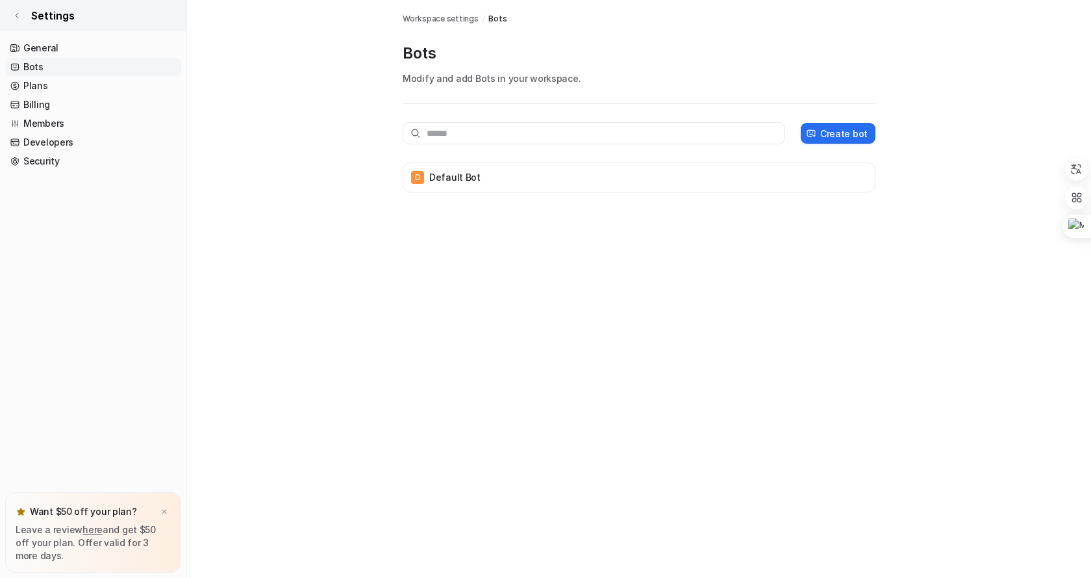
click at [19, 16] on icon at bounding box center [17, 16] width 8 height 8
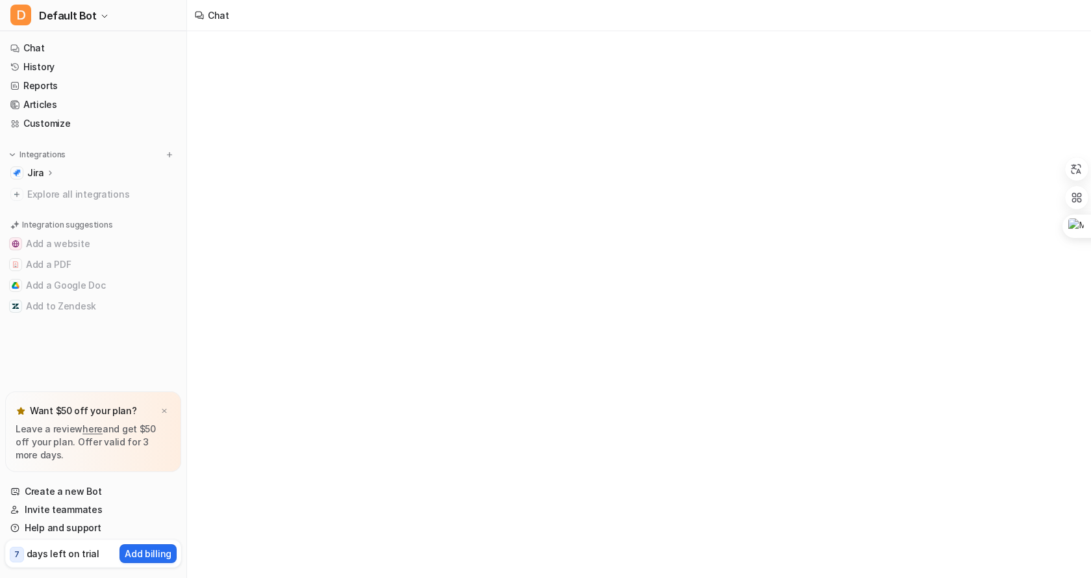
click at [54, 171] on div "Jira" at bounding box center [93, 173] width 176 height 18
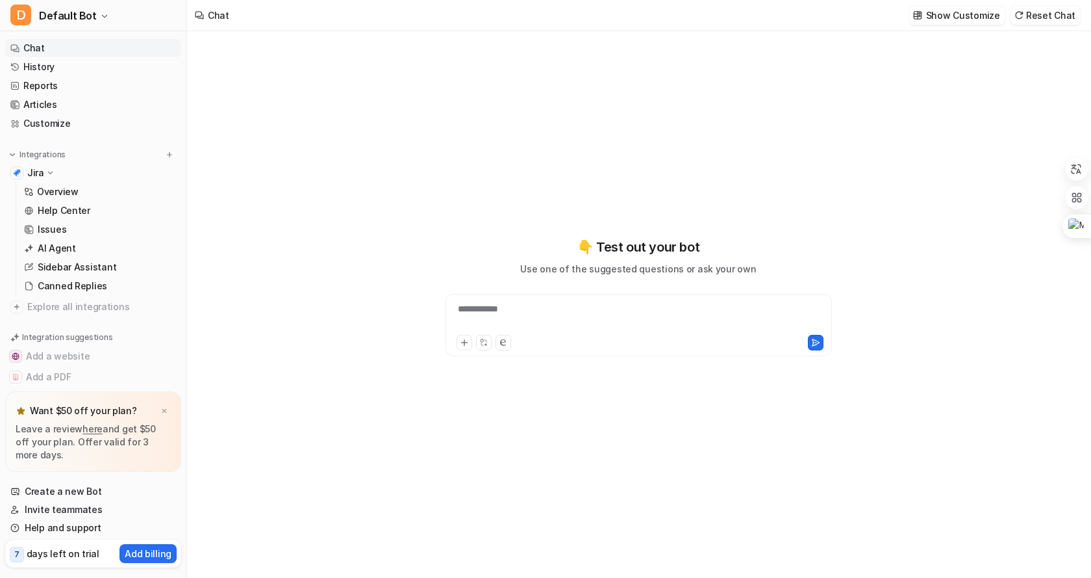
click at [43, 171] on div "Jira" at bounding box center [41, 172] width 28 height 13
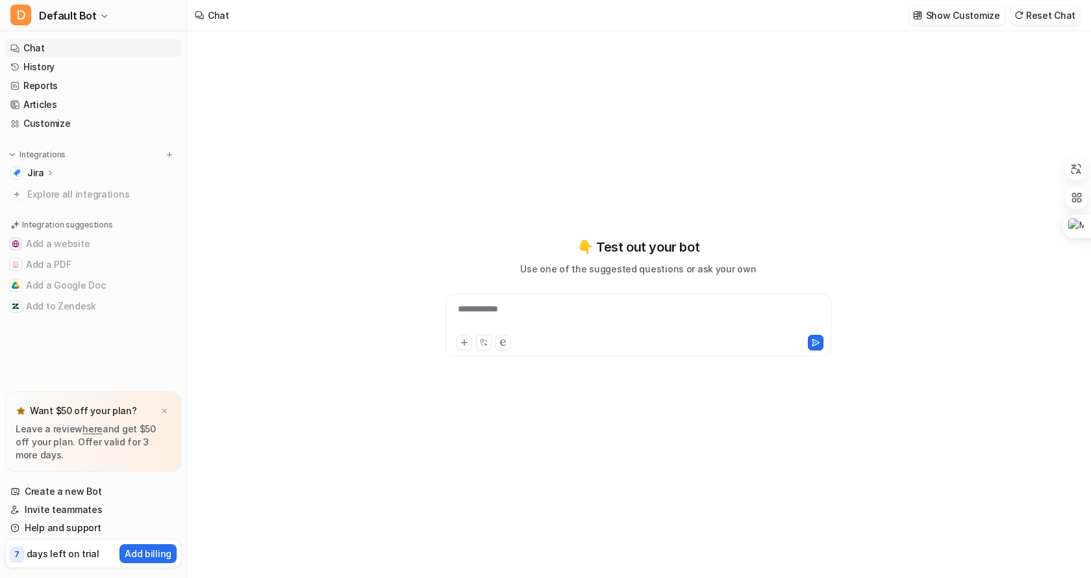
click at [42, 171] on p "Jira" at bounding box center [35, 172] width 17 height 13
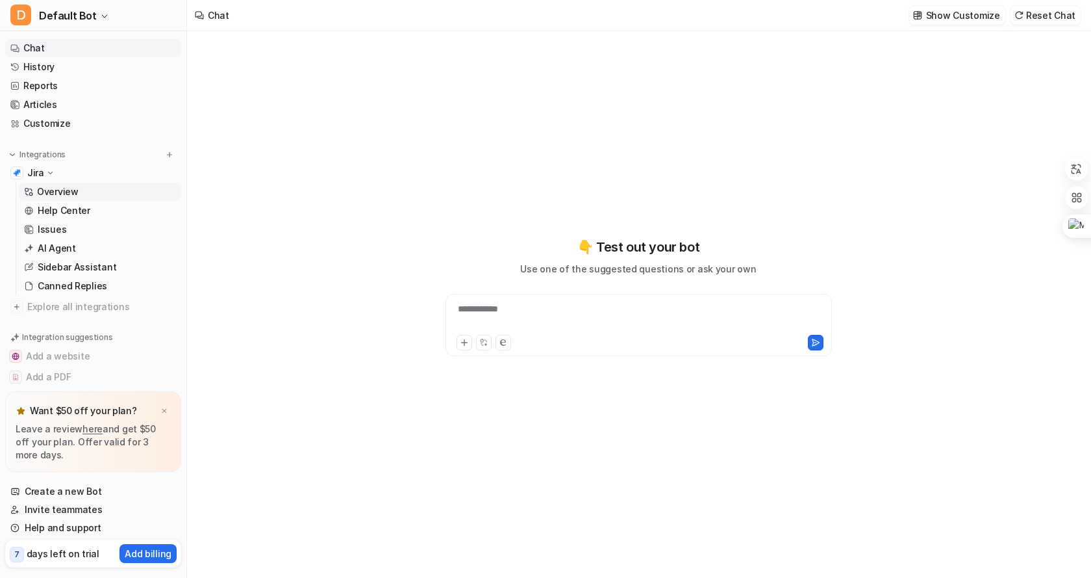
click at [67, 191] on p "Overview" at bounding box center [58, 191] width 42 height 13
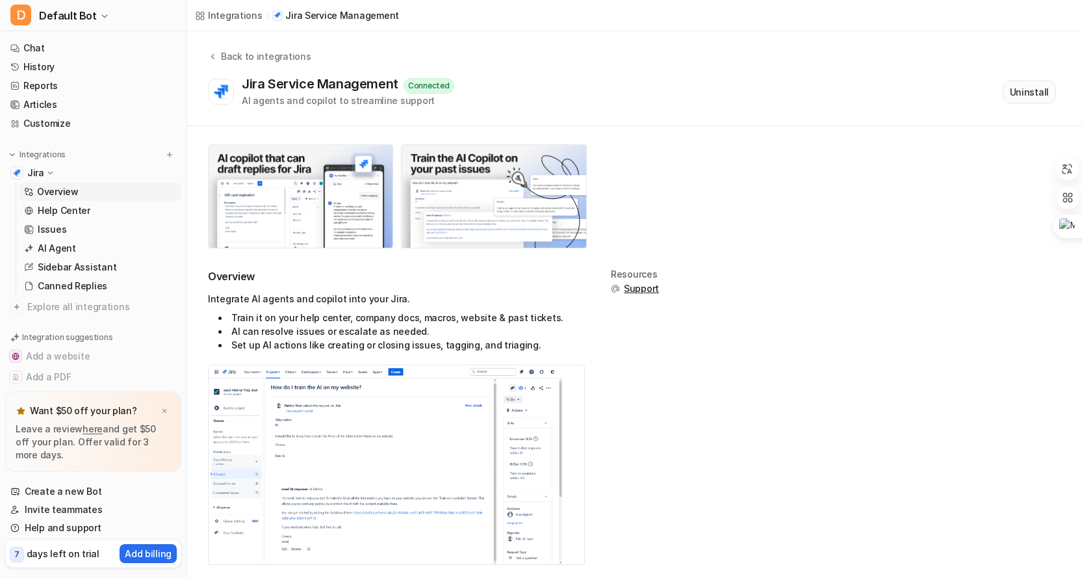
click at [1036, 84] on button "Uninstall" at bounding box center [1028, 92] width 53 height 23
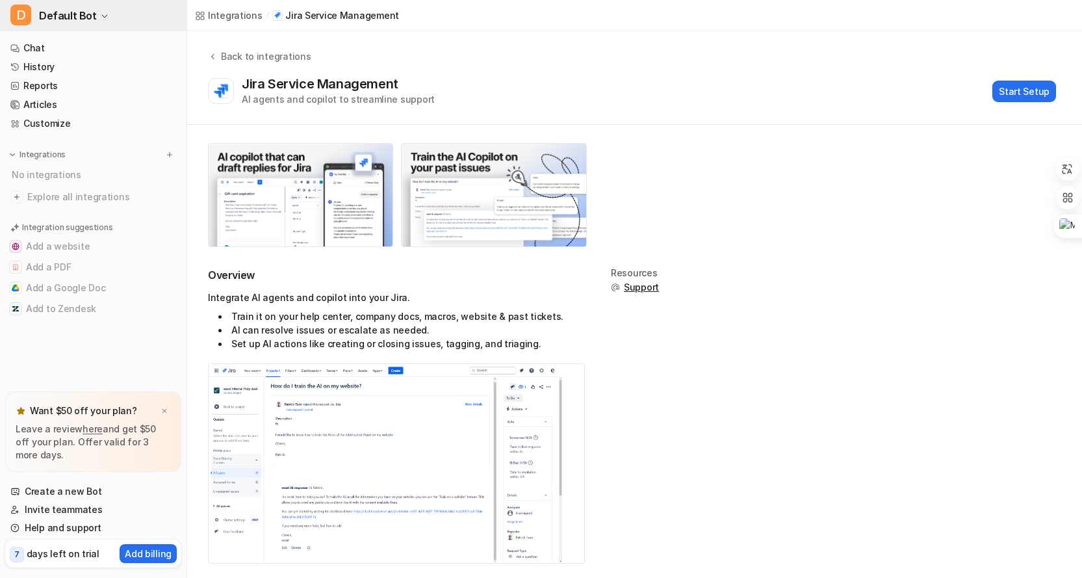
click at [106, 15] on button "D Default Bot" at bounding box center [93, 15] width 186 height 31
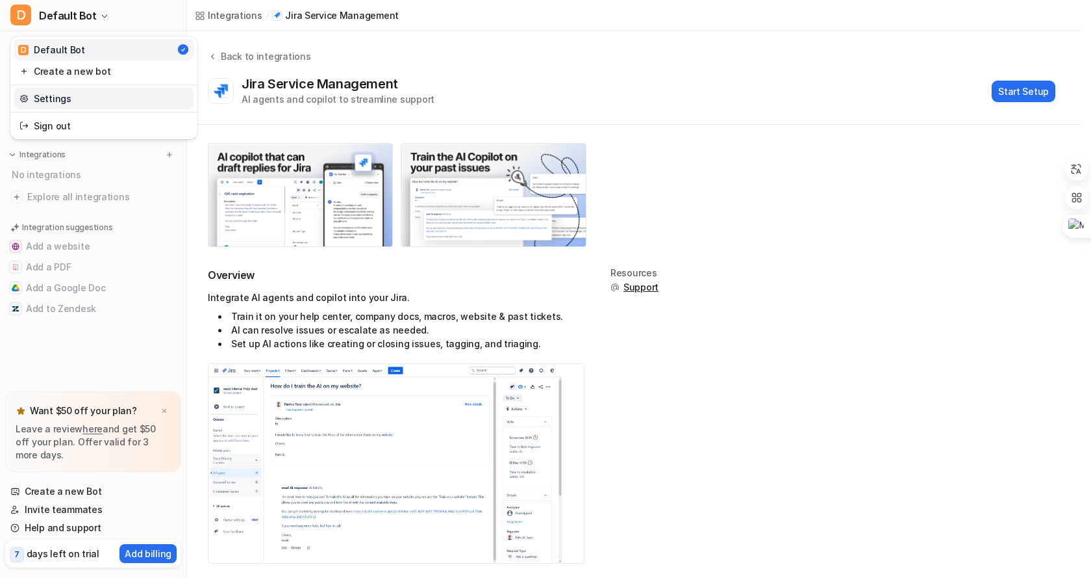
click at [57, 99] on link "Settings" at bounding box center [103, 98] width 179 height 21
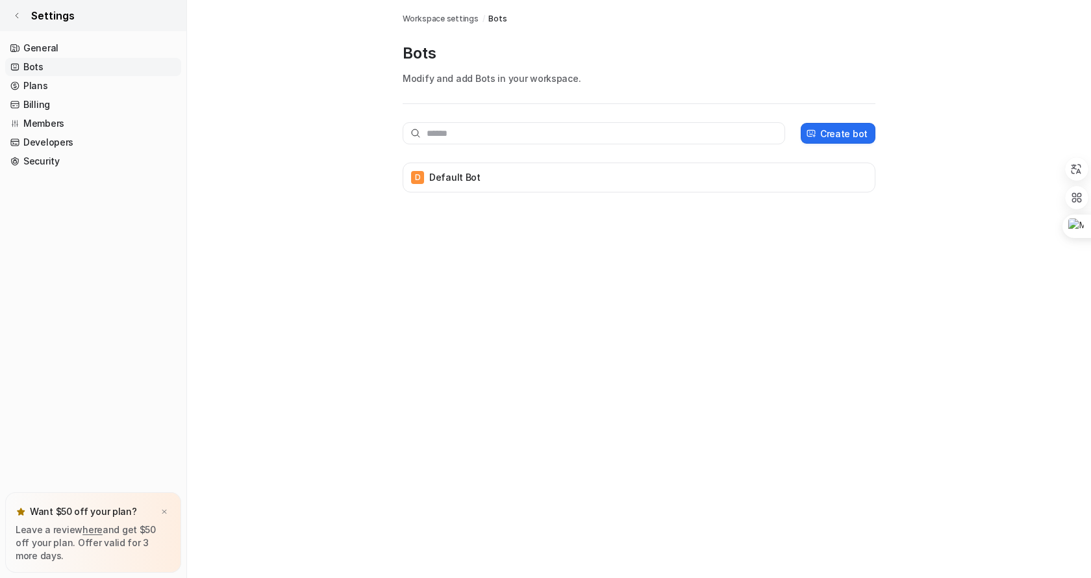
click at [21, 16] on link "Settings" at bounding box center [93, 15] width 186 height 31
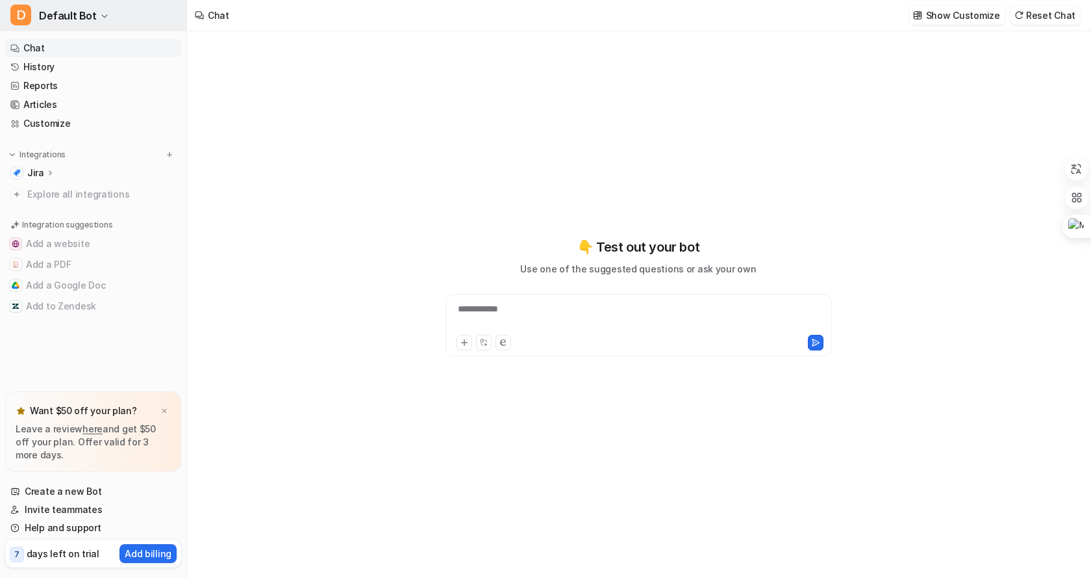
click at [101, 18] on icon "button" at bounding box center [105, 16] width 8 height 8
click at [43, 99] on link "Settings" at bounding box center [103, 98] width 179 height 21
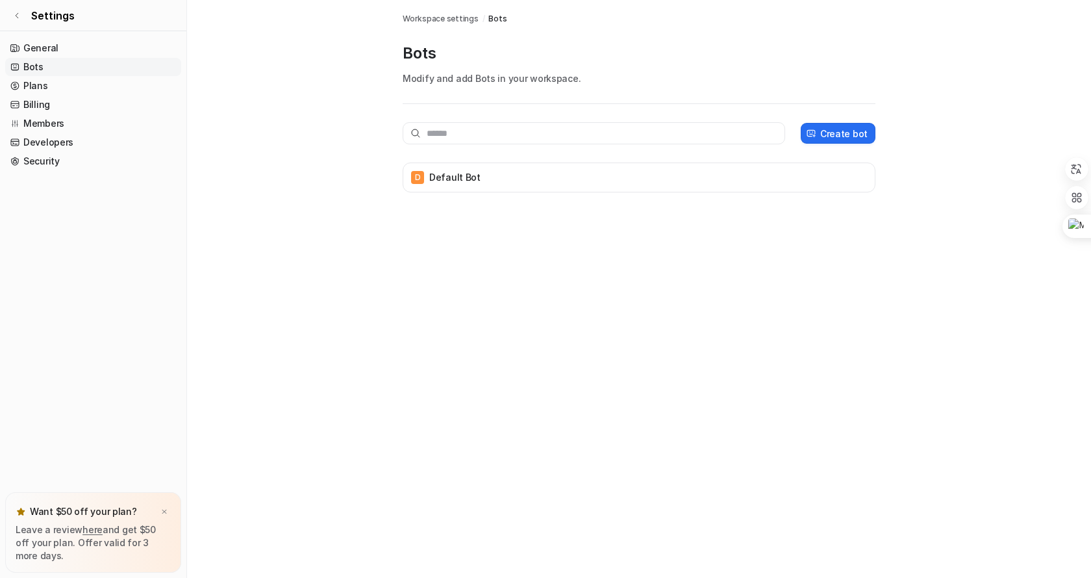
click at [442, 16] on span "Workspace settings" at bounding box center [441, 19] width 76 height 12
click at [68, 43] on link "General" at bounding box center [93, 48] width 176 height 18
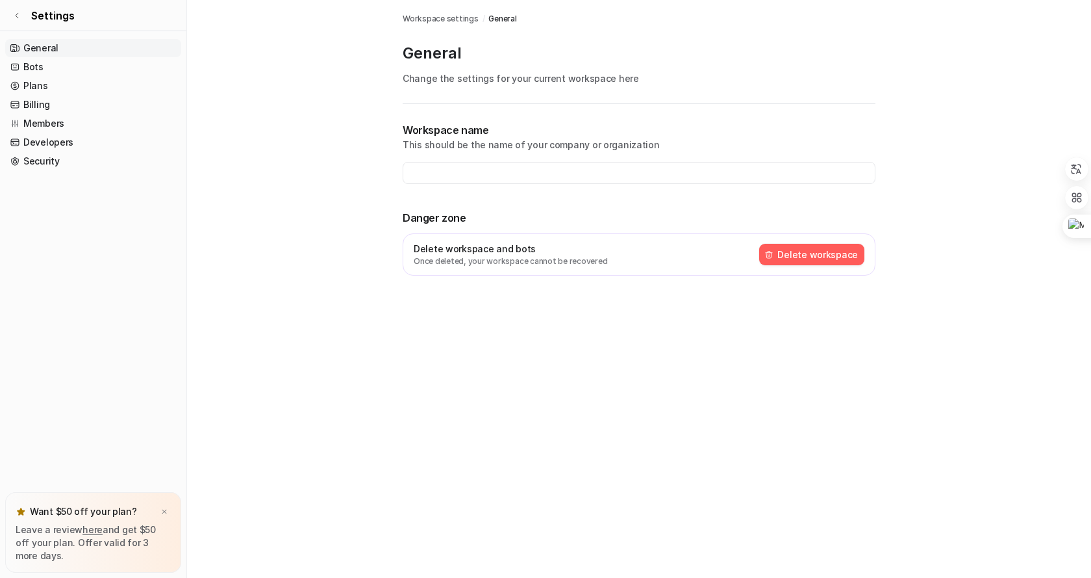
type input "**********"
click at [45, 120] on link "Members" at bounding box center [93, 123] width 176 height 18
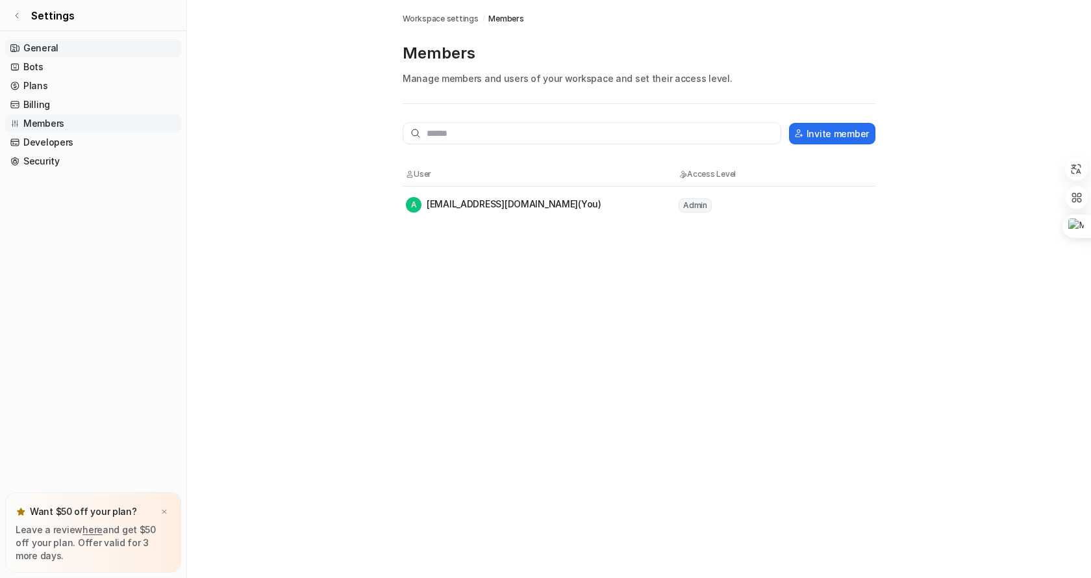
click at [47, 42] on link "General" at bounding box center [93, 48] width 176 height 18
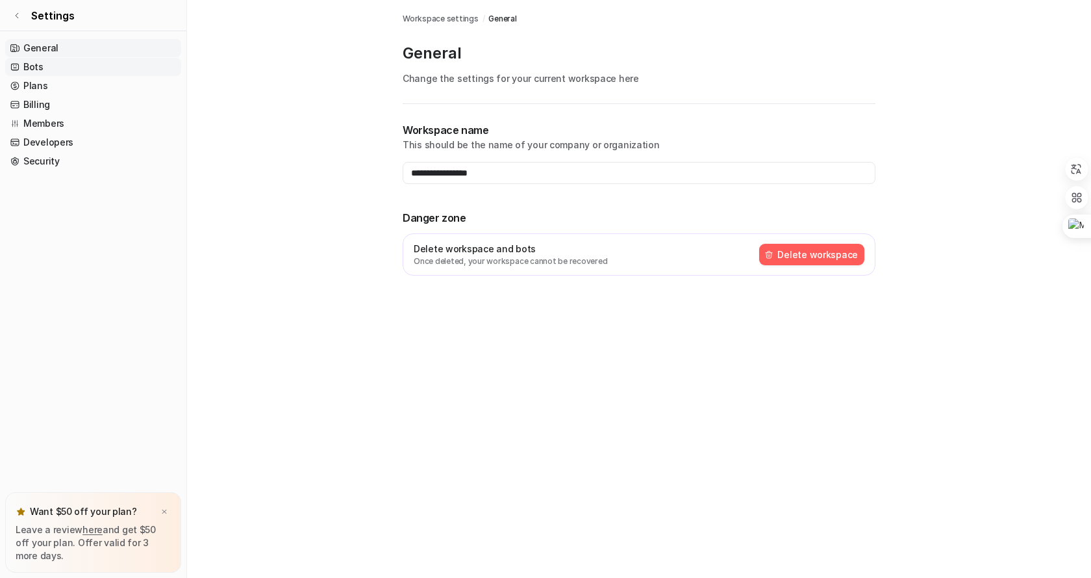
click at [32, 68] on link "Bots" at bounding box center [93, 67] width 176 height 18
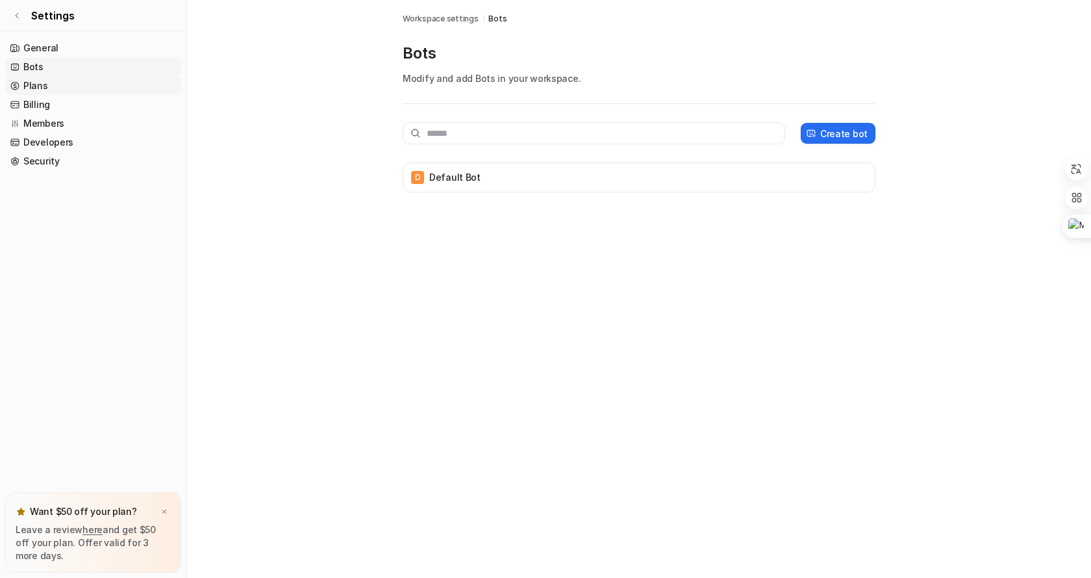
click at [40, 85] on link "Plans" at bounding box center [93, 86] width 176 height 18
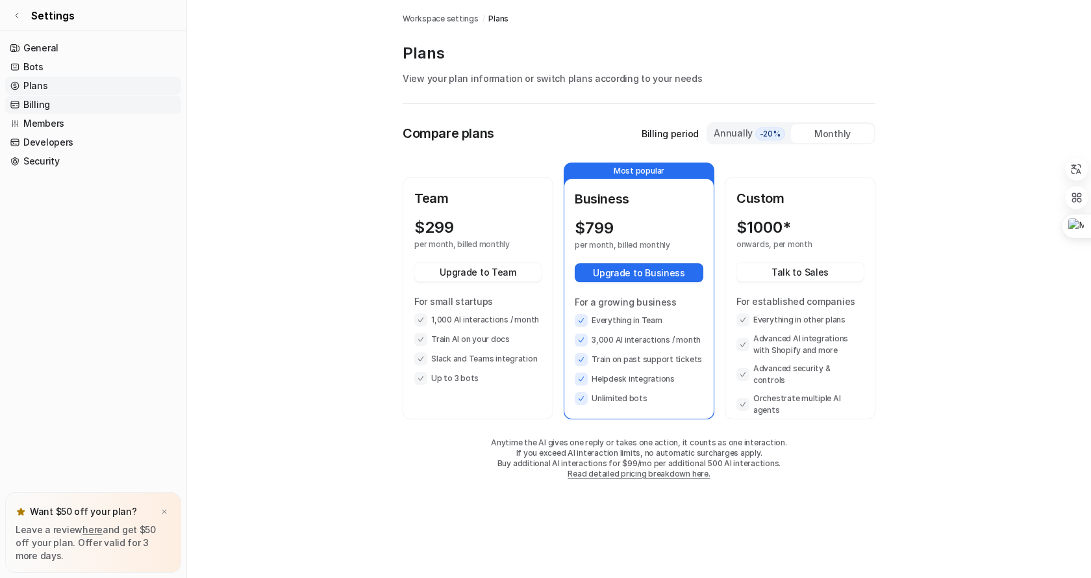
click at [36, 101] on link "Billing" at bounding box center [93, 105] width 176 height 18
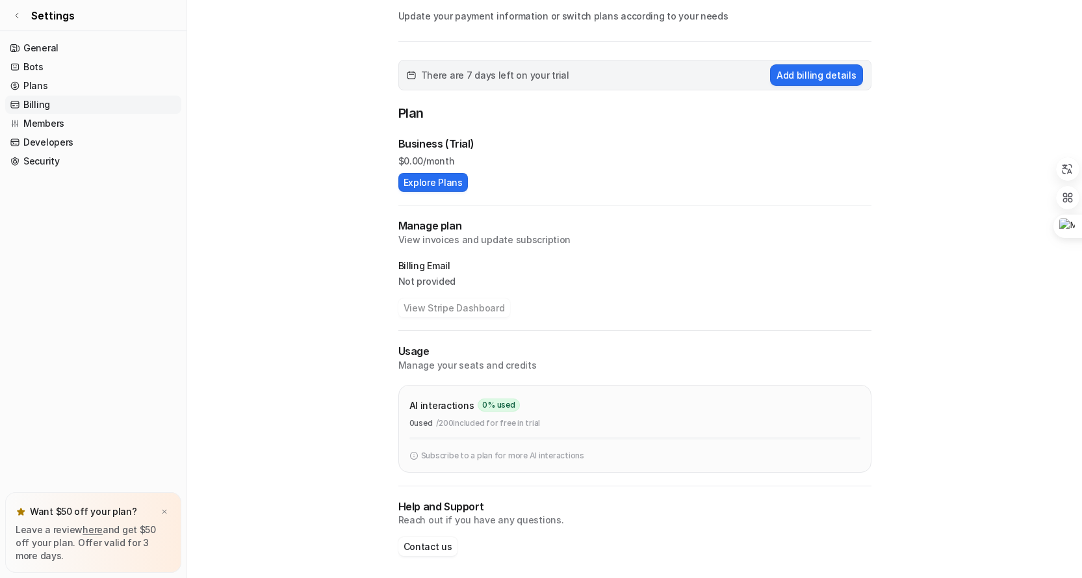
scroll to position [66, 0]
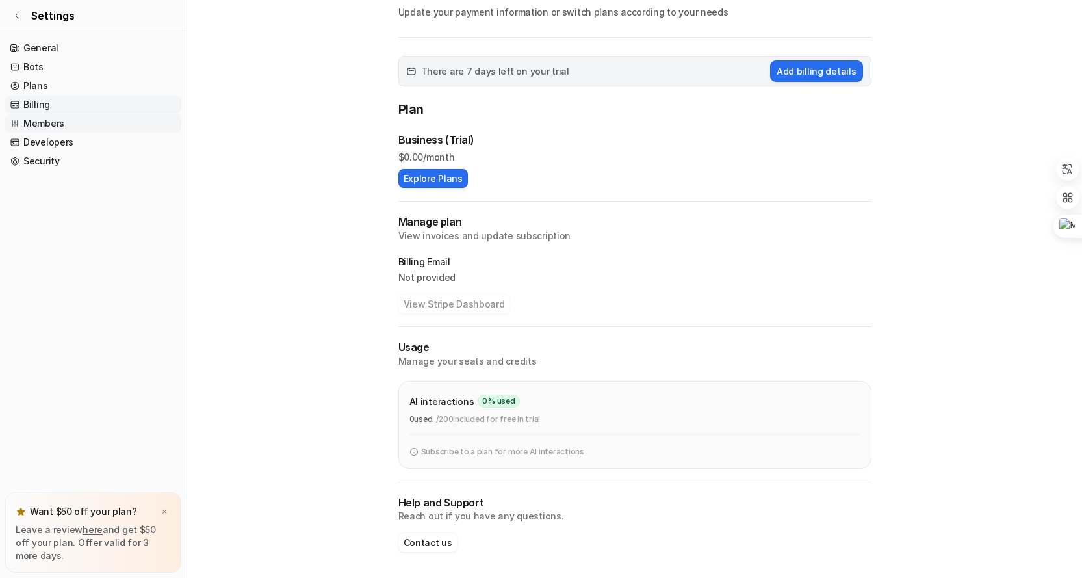
click at [42, 119] on link "Members" at bounding box center [93, 123] width 176 height 18
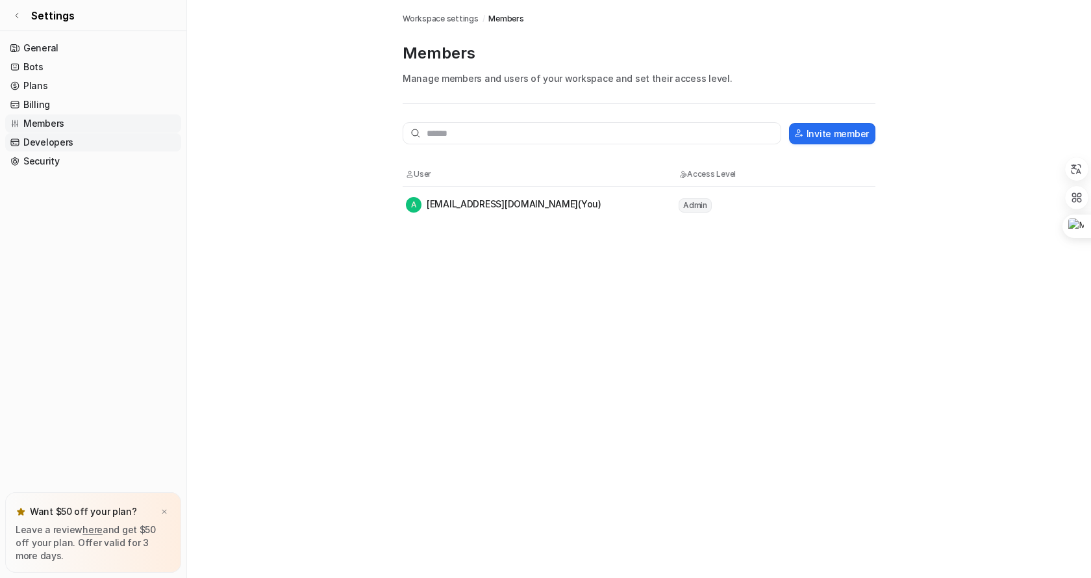
click at [43, 150] on link "Developers" at bounding box center [93, 142] width 176 height 18
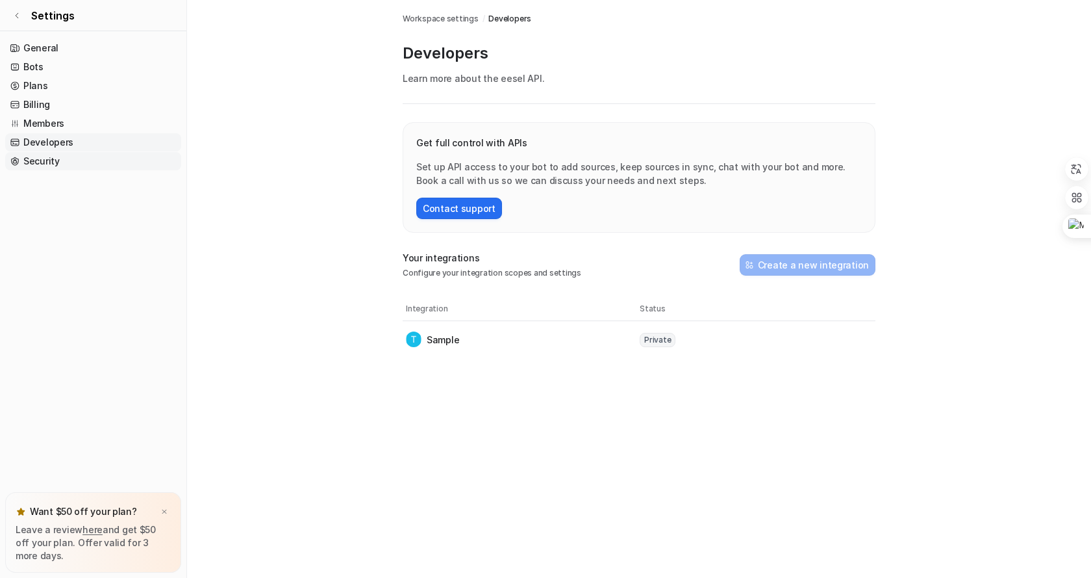
click at [44, 159] on link "Security" at bounding box center [93, 161] width 176 height 18
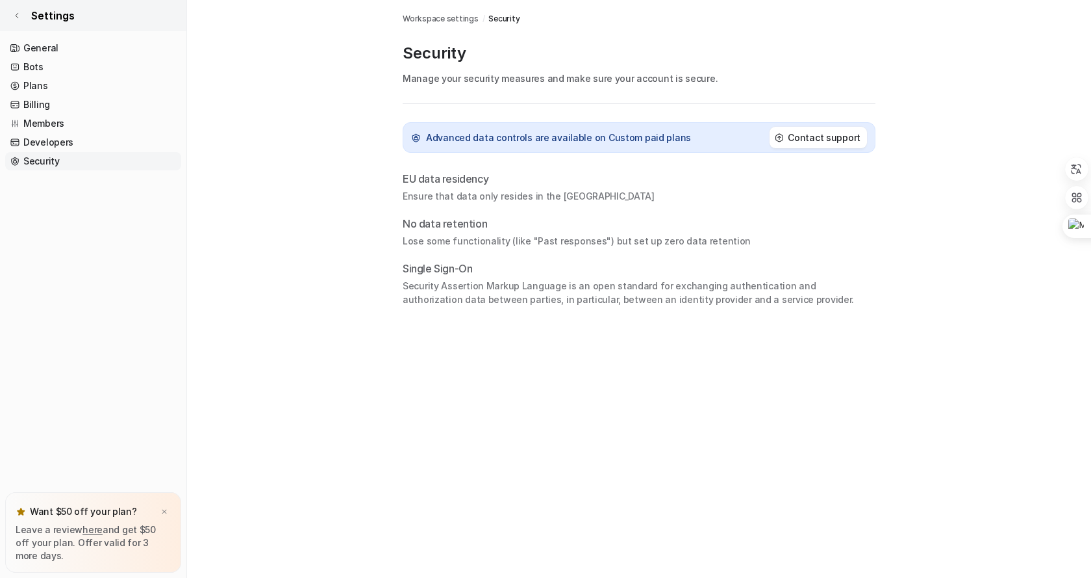
click at [20, 11] on link "Settings" at bounding box center [93, 15] width 186 height 31
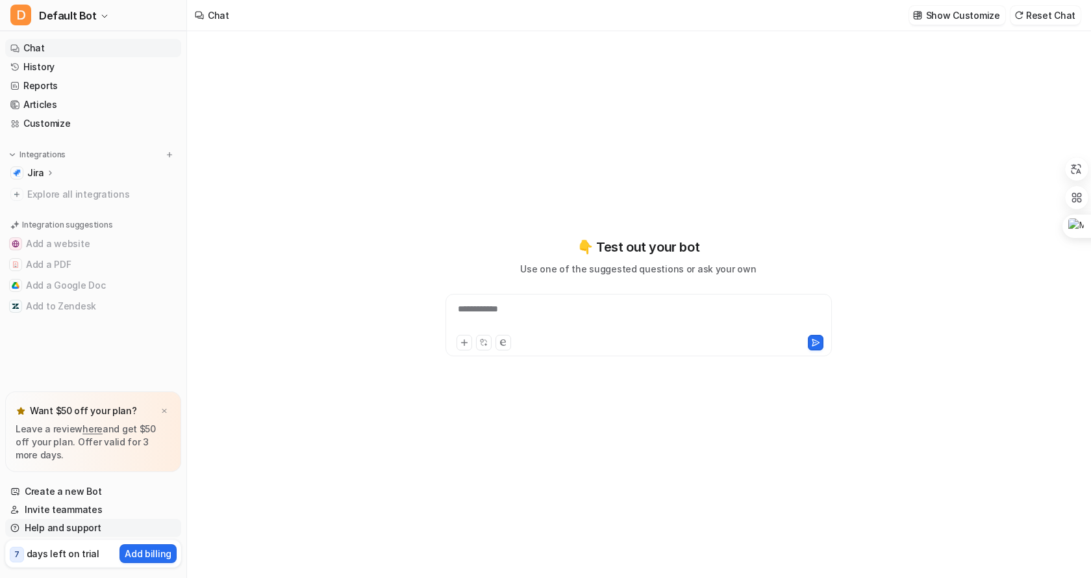
click at [78, 530] on link "Help and support" at bounding box center [93, 527] width 176 height 18
type textarea "**********"
click at [1034, 214] on icon at bounding box center [1034, 214] width 5 height 5
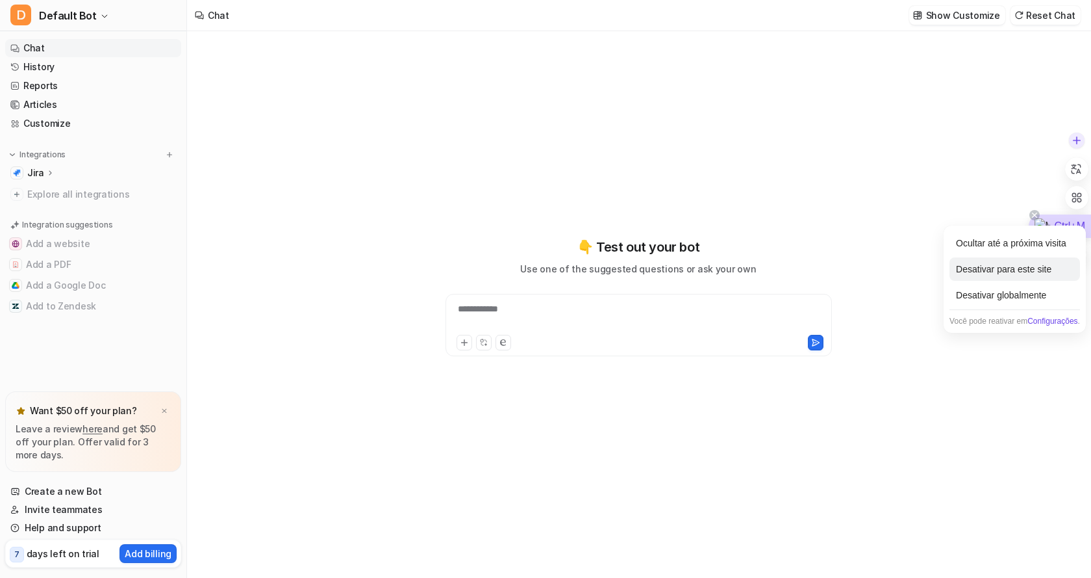
click at [988, 267] on div "Desativar para este site" at bounding box center [1015, 268] width 131 height 23
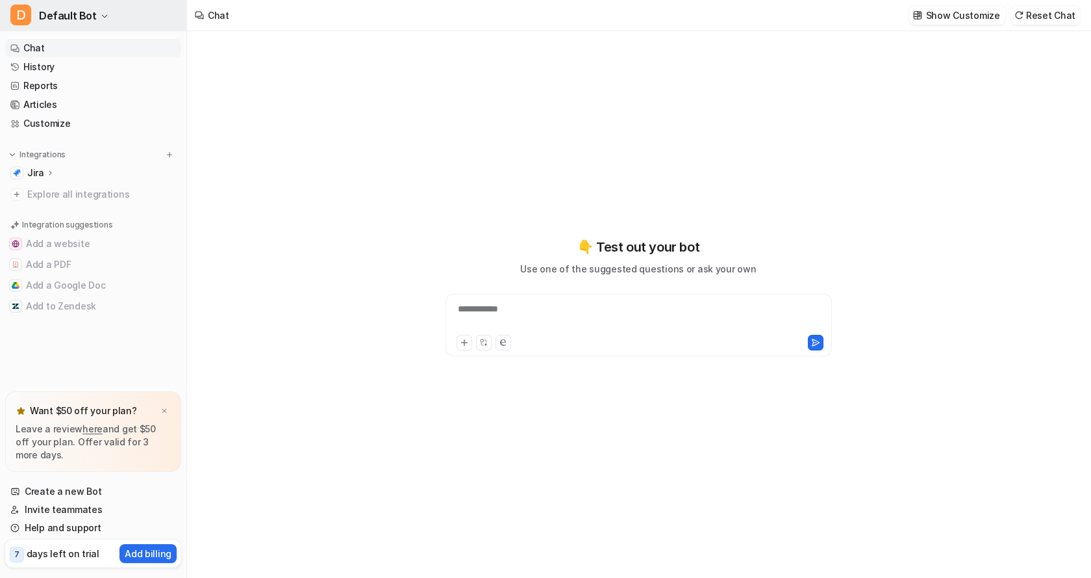
click at [105, 18] on button "D Default Bot" at bounding box center [93, 15] width 186 height 31
click at [185, 47] on icon at bounding box center [183, 49] width 10 height 10
click at [144, 20] on button "D Default Bot" at bounding box center [93, 15] width 186 height 31
